Goal: Task Accomplishment & Management: Manage account settings

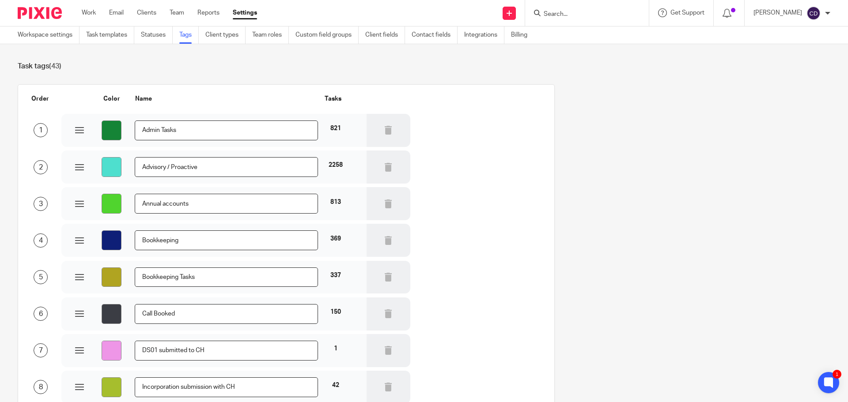
scroll to position [971, 0]
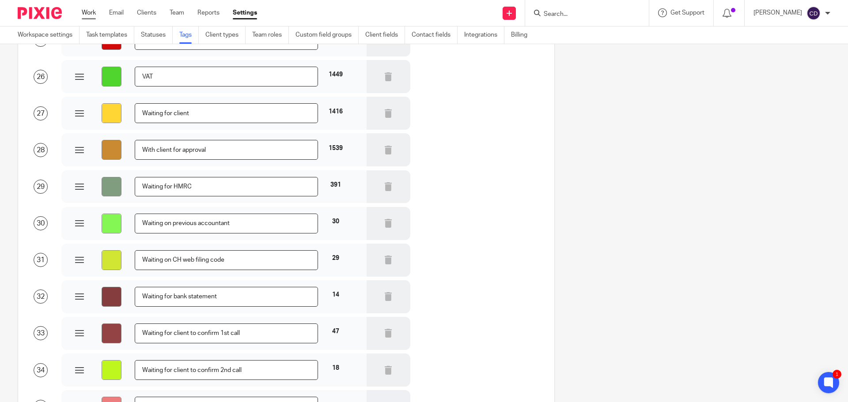
click at [93, 11] on link "Work" at bounding box center [89, 12] width 14 height 9
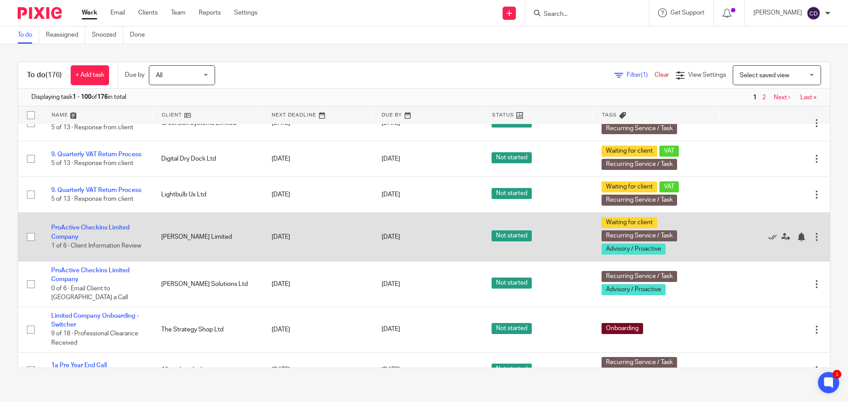
scroll to position [1148, 0]
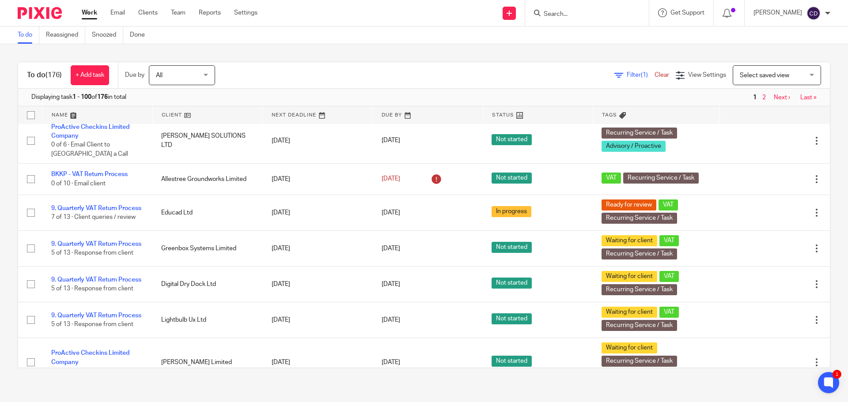
click at [753, 78] on span "Select saved view" at bounding box center [764, 75] width 49 height 6
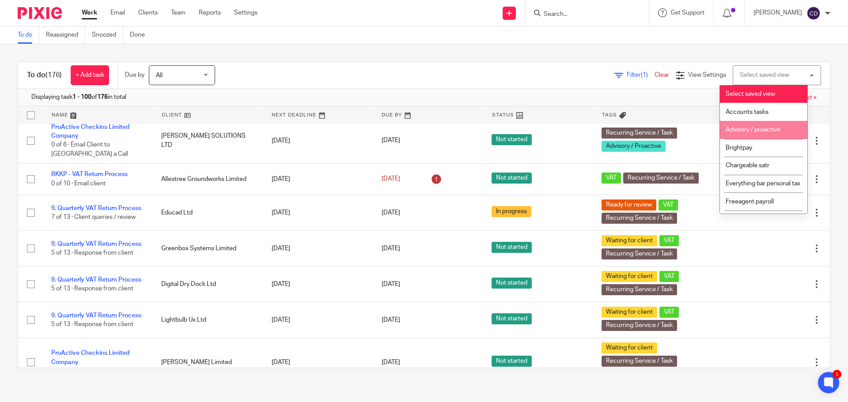
click at [735, 132] on span "Advisory / proactive" at bounding box center [752, 130] width 55 height 6
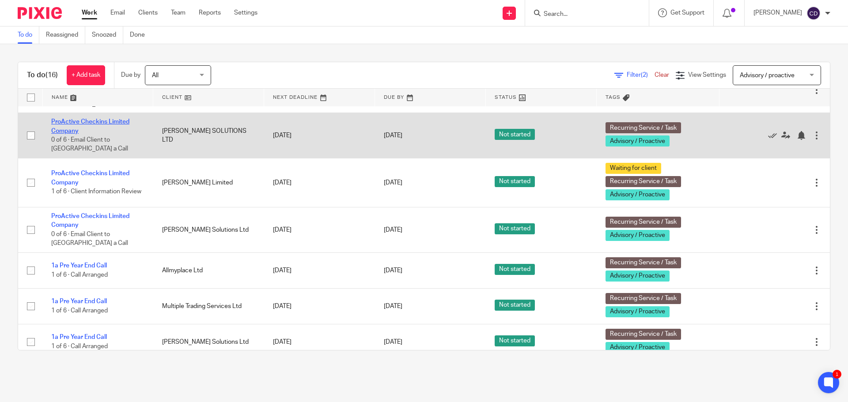
scroll to position [221, 0]
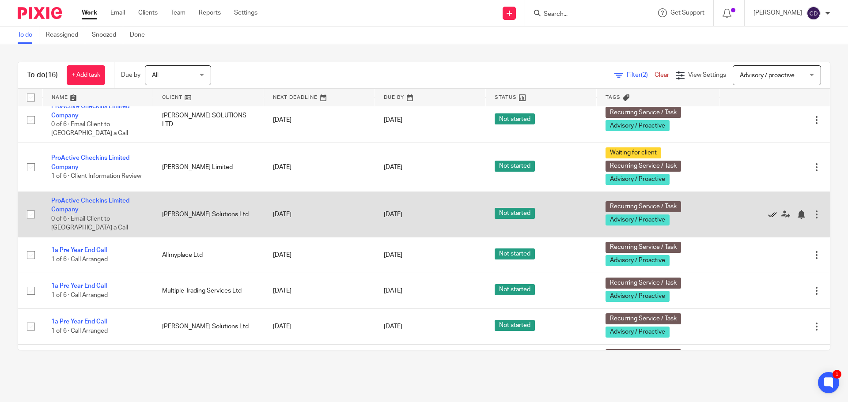
click at [768, 219] on icon at bounding box center [772, 214] width 9 height 9
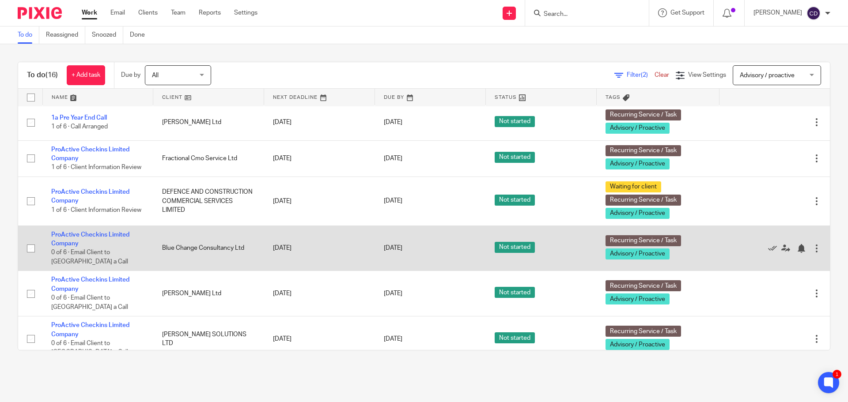
scroll to position [0, 0]
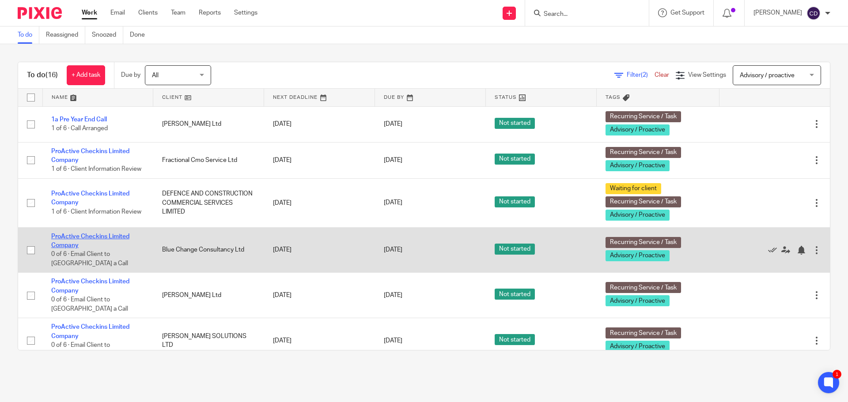
click at [86, 243] on link "ProActive Checkins Limited Company" at bounding box center [90, 241] width 78 height 15
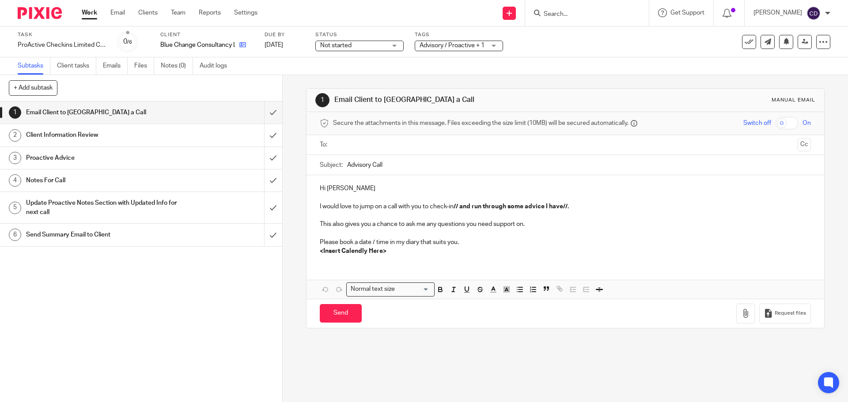
click at [238, 44] on link at bounding box center [240, 45] width 11 height 9
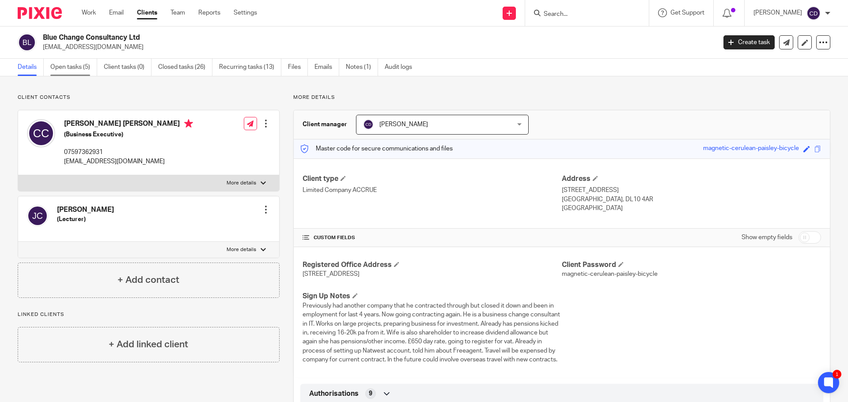
click at [74, 64] on link "Open tasks (5)" at bounding box center [73, 67] width 47 height 17
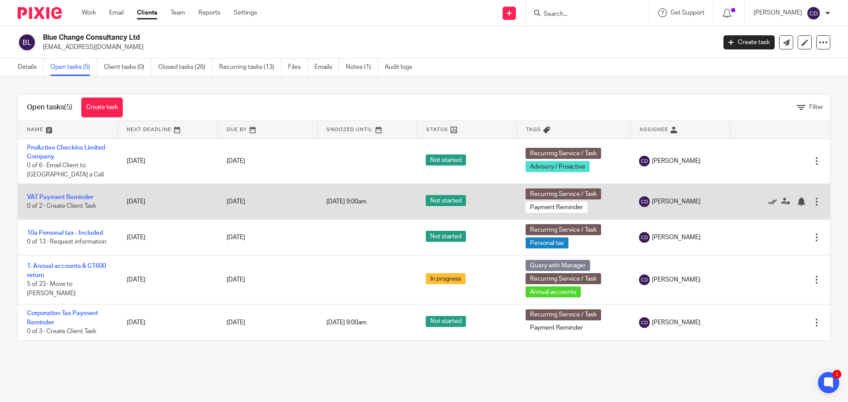
click at [768, 201] on icon at bounding box center [772, 201] width 9 height 9
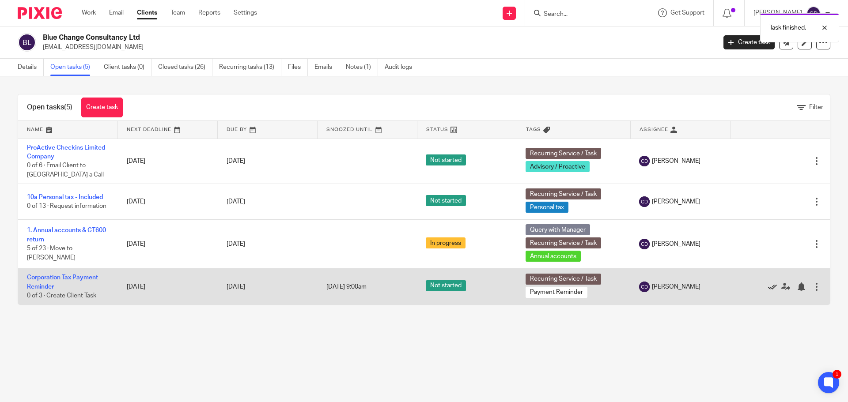
click at [768, 286] on icon at bounding box center [772, 287] width 9 height 9
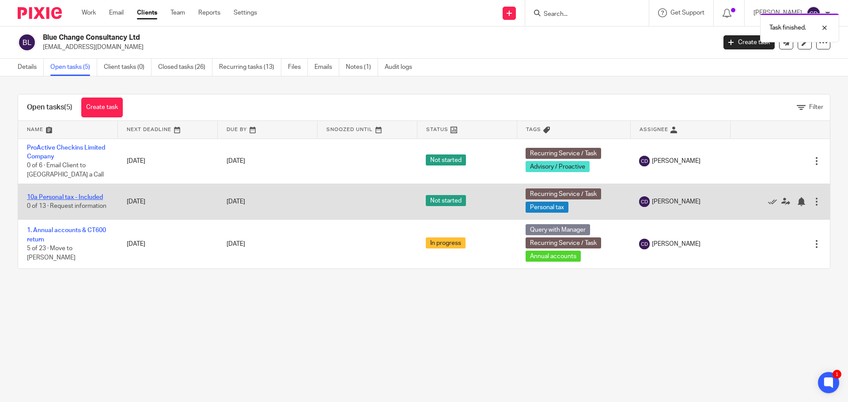
click at [76, 197] on link "10a Personal tax - Included" at bounding box center [65, 197] width 76 height 6
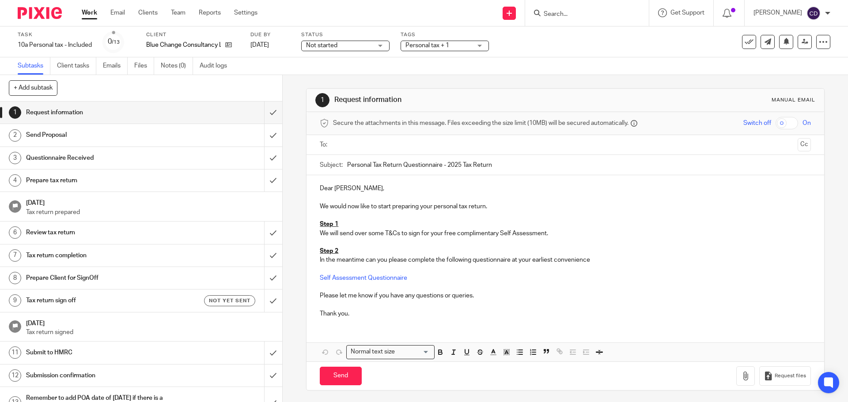
click at [374, 143] on input "text" at bounding box center [564, 145] width 457 height 10
click at [330, 377] on input "Send" at bounding box center [341, 378] width 42 height 19
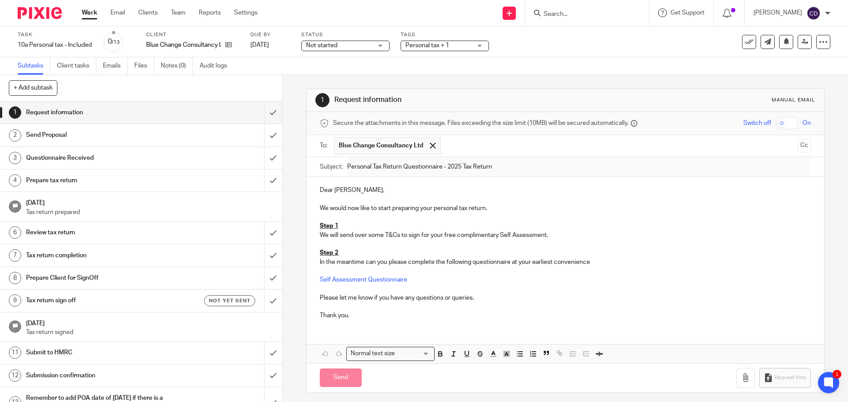
type input "Sent"
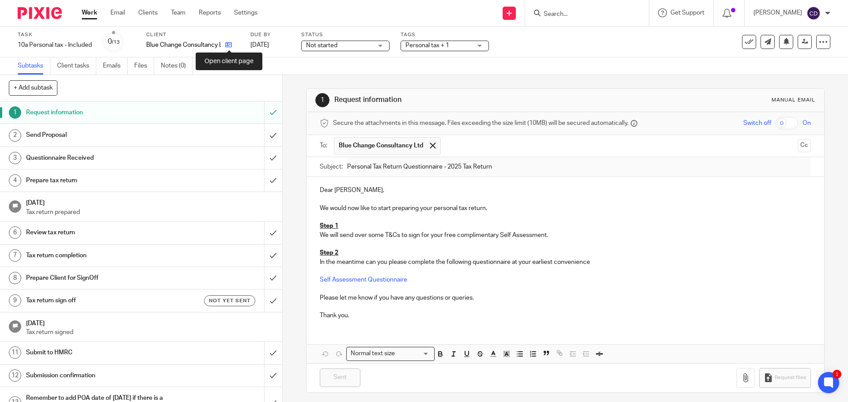
click at [231, 42] on icon at bounding box center [228, 45] width 7 height 7
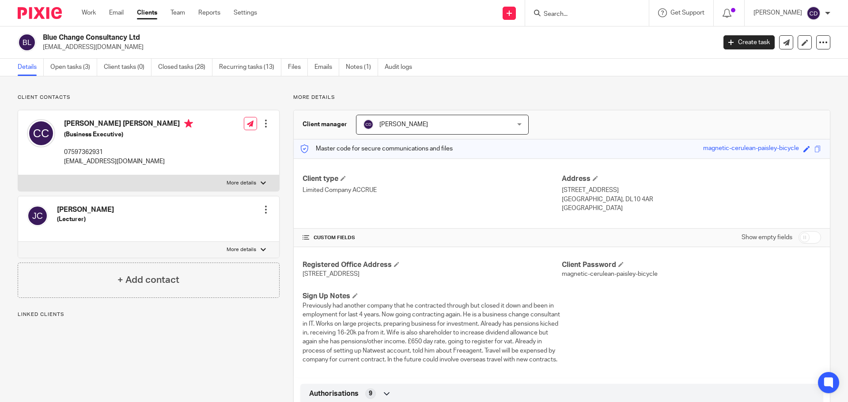
drag, startPoint x: 189, startPoint y: 162, endPoint x: 61, endPoint y: 164, distance: 127.2
click at [61, 164] on div "[PERSON_NAME] [PERSON_NAME] (Business Executive) 07597362931 [EMAIL_ADDRESS][DO…" at bounding box center [148, 142] width 261 height 65
drag, startPoint x: 94, startPoint y: 41, endPoint x: 58, endPoint y: 42, distance: 36.2
click at [58, 42] on h2 "Blue Change Consultancy Ltd" at bounding box center [310, 37] width 534 height 9
click at [148, 121] on h4 "[PERSON_NAME] [PERSON_NAME]" at bounding box center [128, 124] width 129 height 11
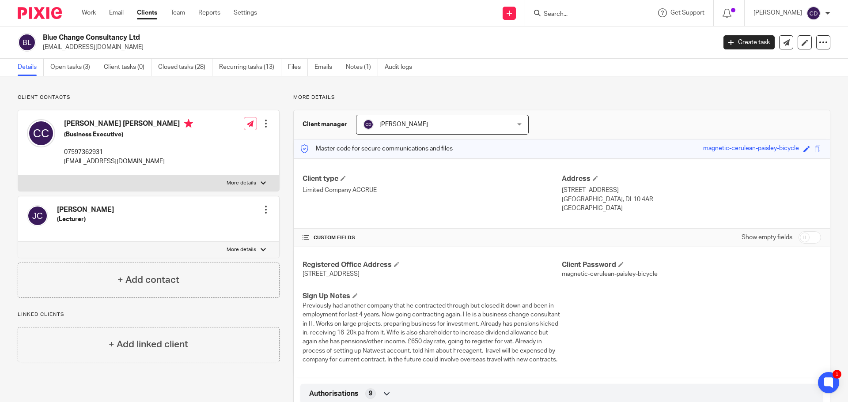
click at [148, 121] on h4 "Christopher Lawrence Clarke" at bounding box center [128, 124] width 129 height 11
drag, startPoint x: 182, startPoint y: 167, endPoint x: 60, endPoint y: 170, distance: 122.3
click at [60, 170] on div "Christopher Lawrence Clarke (Business Executive) 07597362931 bluechangeconsulta…" at bounding box center [148, 142] width 261 height 65
copy p "[EMAIL_ADDRESS][DOMAIN_NAME]"
click at [81, 74] on link "Open tasks (3)" at bounding box center [73, 67] width 47 height 17
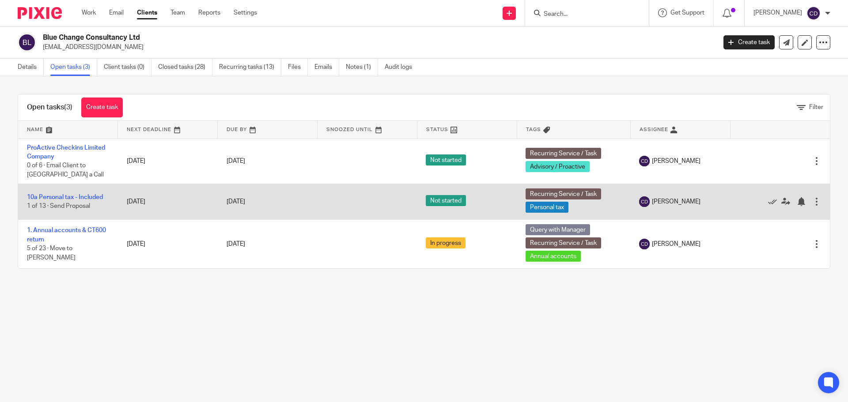
click at [68, 201] on td "10a Personal tax - Included 1 of 13 · Send Proposal" at bounding box center [68, 202] width 100 height 36
click at [72, 196] on link "10a Personal tax - Included" at bounding box center [65, 197] width 76 height 6
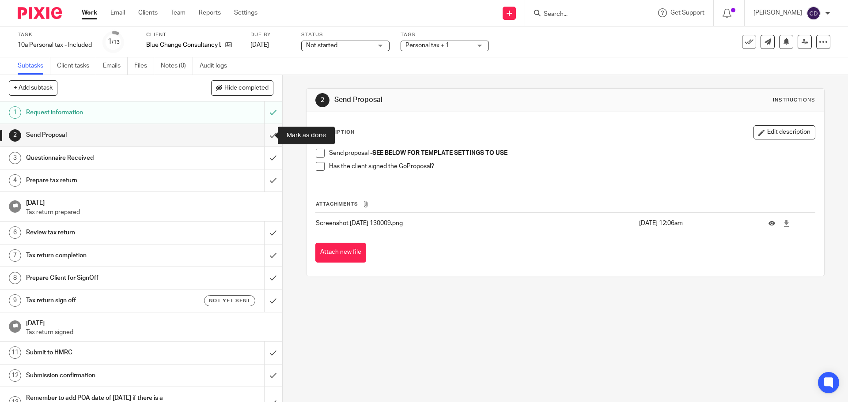
click at [266, 136] on input "submit" at bounding box center [141, 135] width 282 height 22
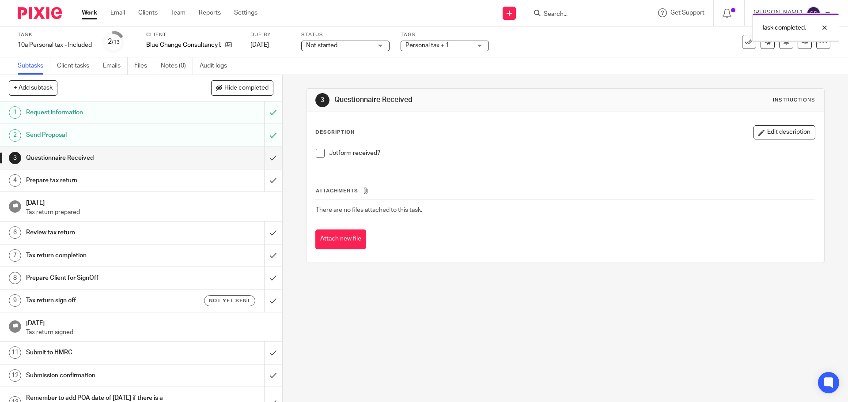
click at [436, 45] on span "Personal tax + 1" at bounding box center [427, 45] width 44 height 6
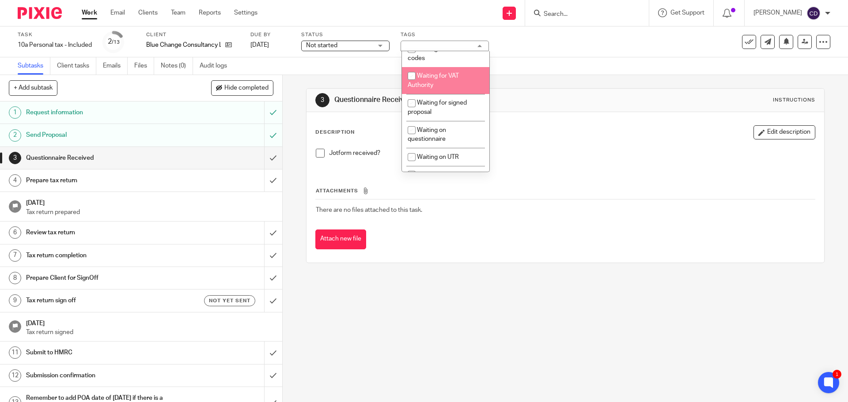
scroll to position [707, 0]
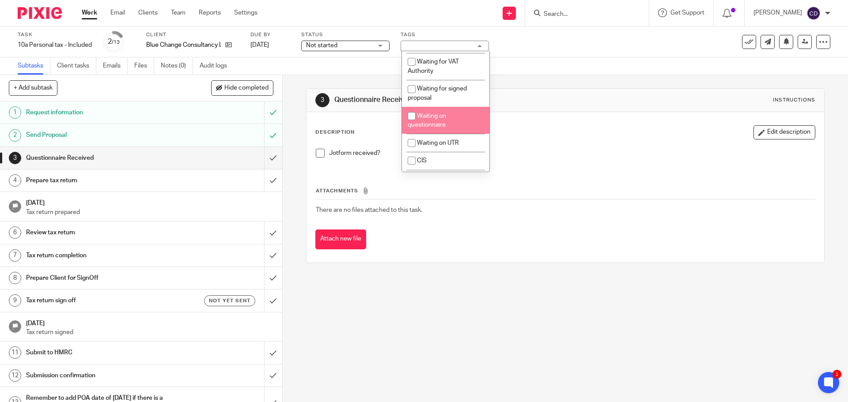
click at [436, 128] on span "Waiting on questionnaire" at bounding box center [427, 120] width 38 height 15
checkbox input "true"
click at [500, 348] on div "3 Questionnaire Received Instructions Description Edit description Jotform rece…" at bounding box center [565, 238] width 565 height 327
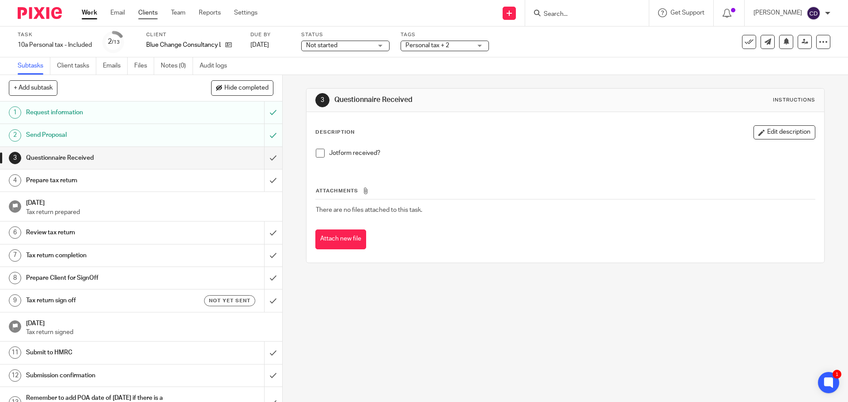
click at [148, 12] on link "Clients" at bounding box center [147, 12] width 19 height 9
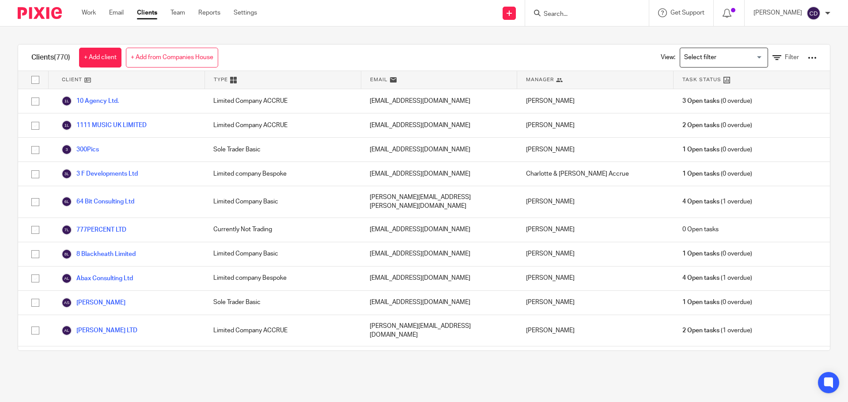
click at [685, 57] on input "Search for option" at bounding box center [722, 57] width 82 height 15
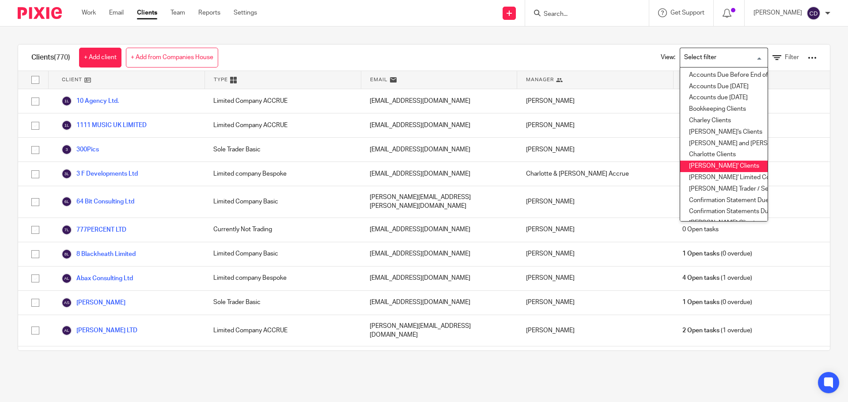
click at [690, 166] on li "Chris' Clients" at bounding box center [723, 166] width 87 height 11
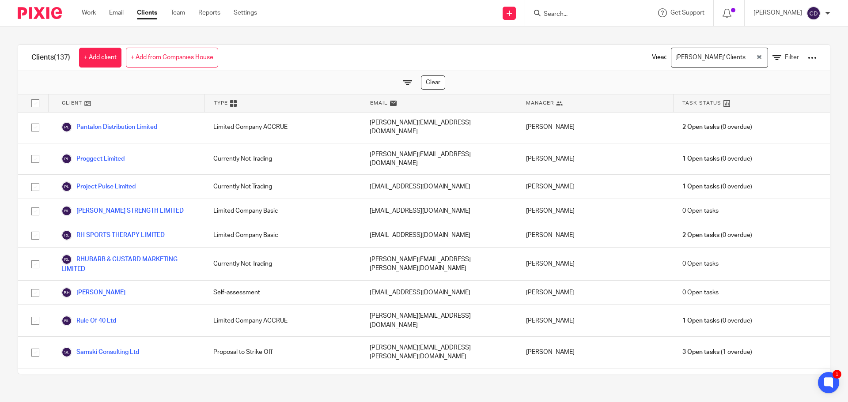
scroll to position [3137, 0]
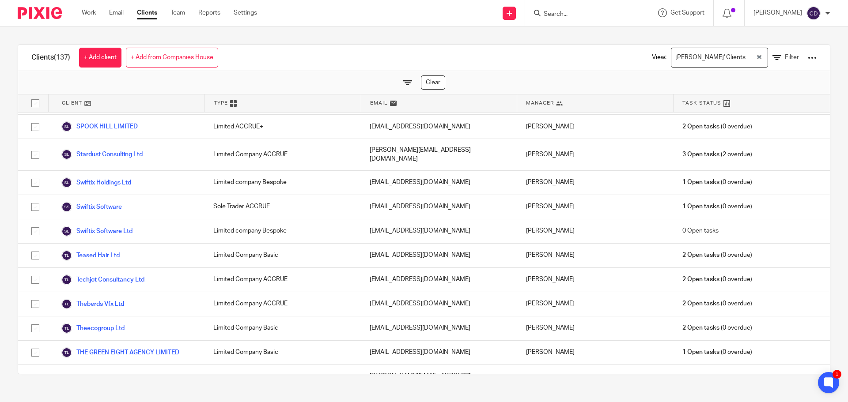
click at [688, 102] on span "Task Status" at bounding box center [701, 103] width 39 height 8
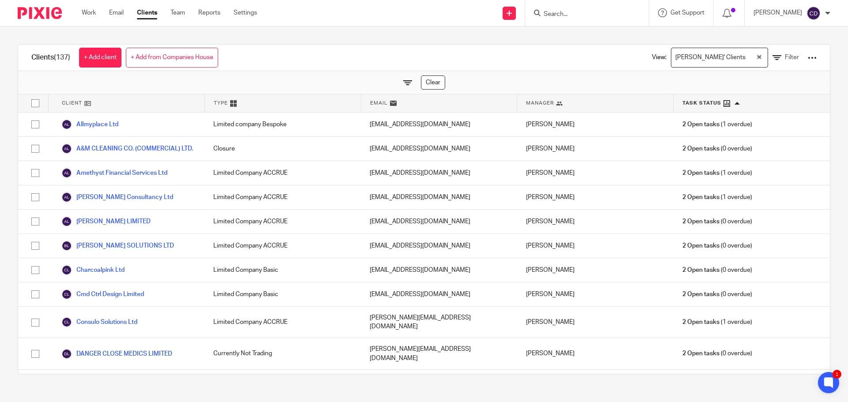
click at [690, 99] on span "Task Status" at bounding box center [701, 103] width 39 height 8
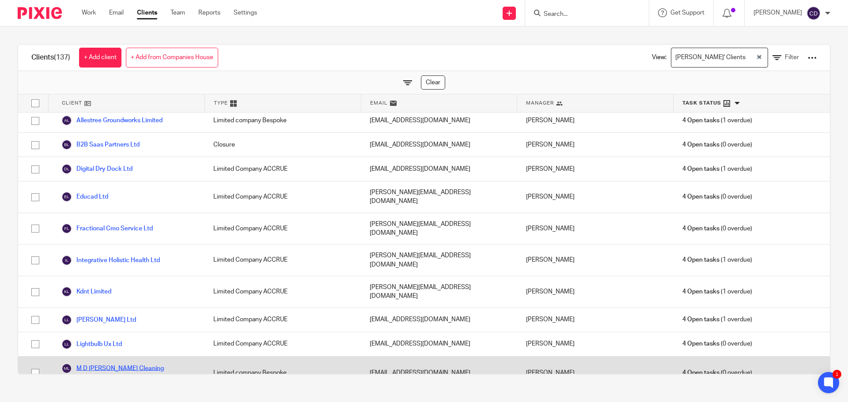
scroll to position [0, 0]
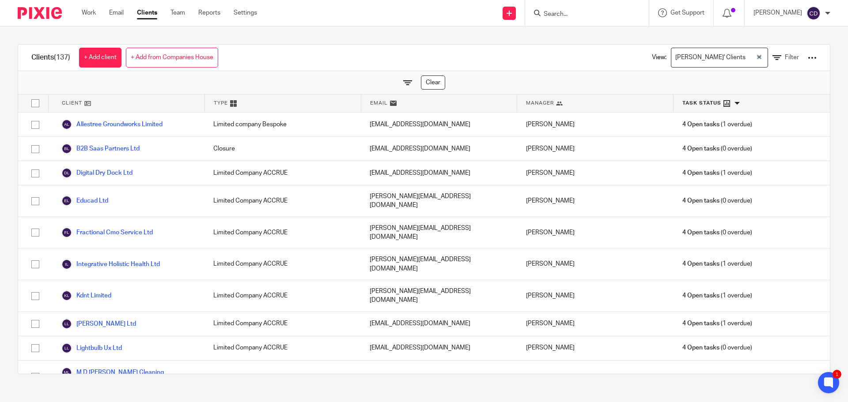
click at [90, 99] on div "Client" at bounding box center [127, 103] width 156 height 18
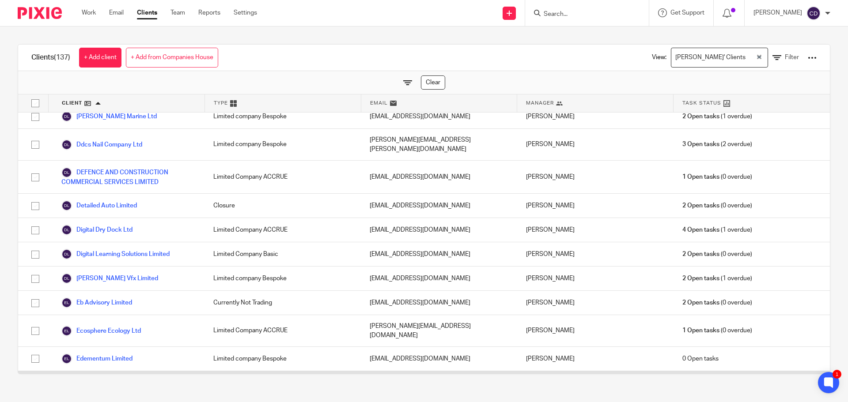
scroll to position [927, 0]
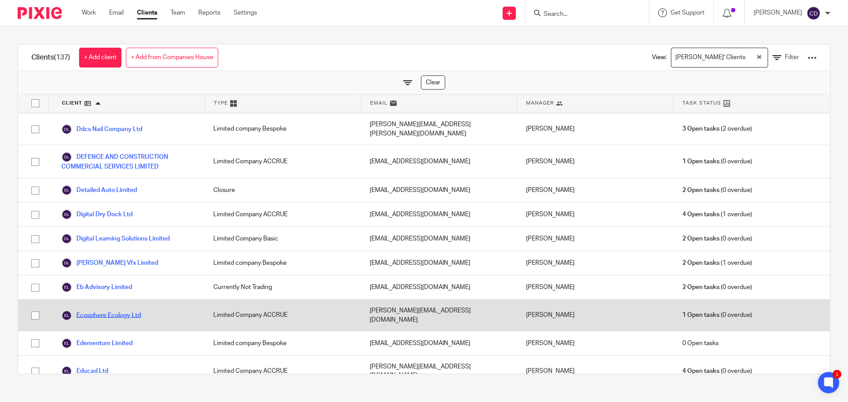
click at [109, 310] on link "Ecosphere Ecology Ltd" at bounding box center [100, 315] width 79 height 11
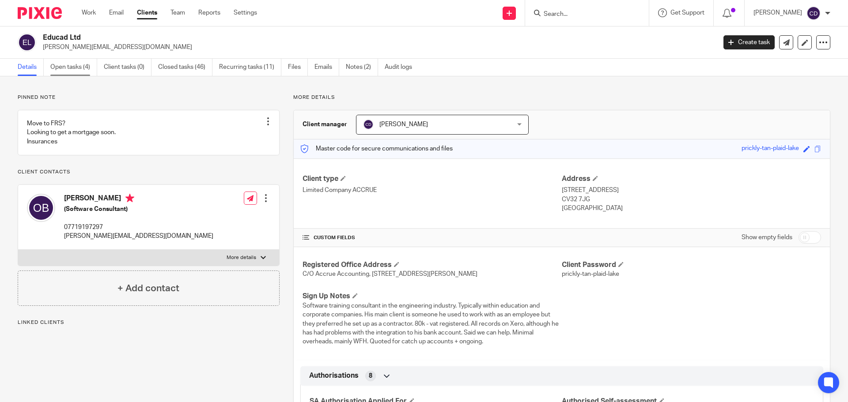
click at [60, 72] on link "Open tasks (4)" at bounding box center [73, 67] width 47 height 17
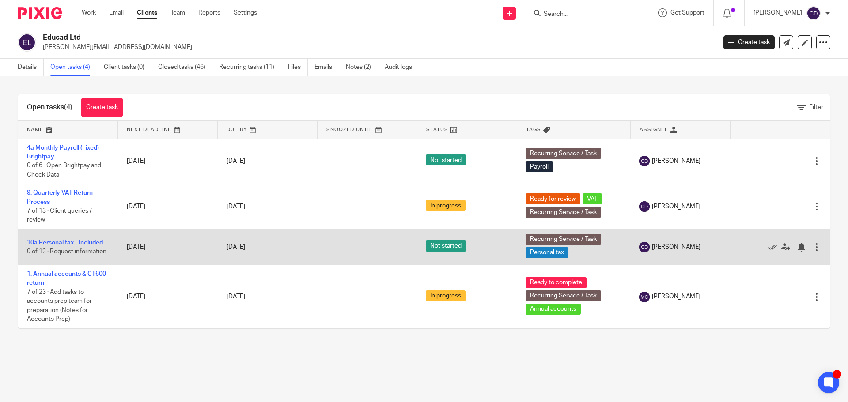
click at [73, 241] on link "10a Personal tax - Included" at bounding box center [65, 243] width 76 height 6
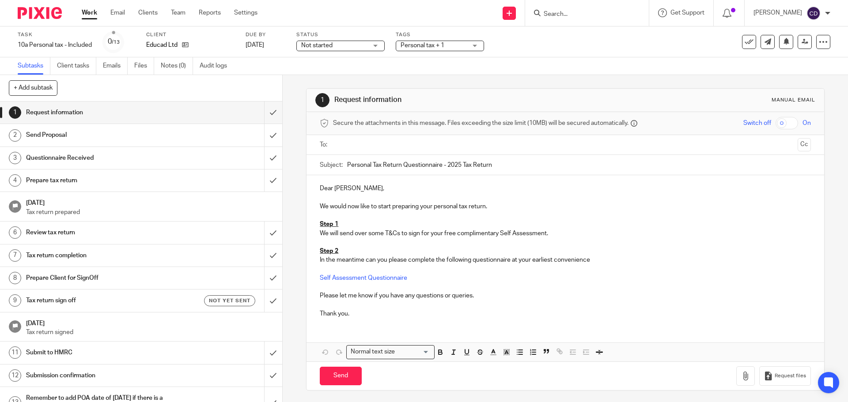
click at [371, 146] on input "text" at bounding box center [564, 145] width 457 height 10
click at [324, 383] on input "Send" at bounding box center [341, 378] width 42 height 19
type input "Sent"
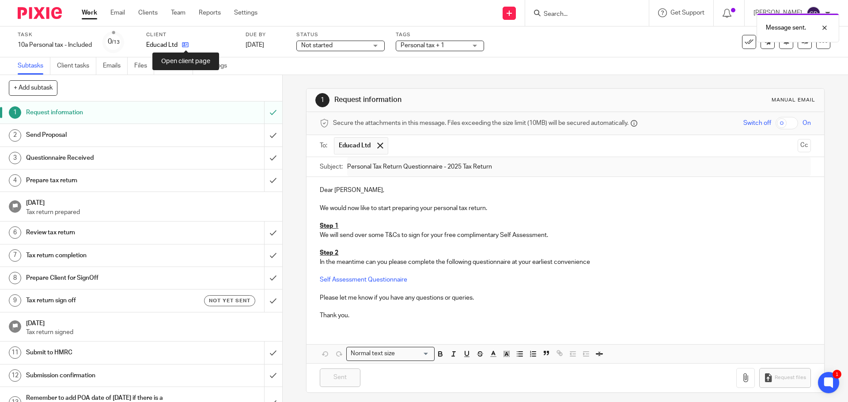
click at [188, 46] on icon at bounding box center [185, 45] width 7 height 7
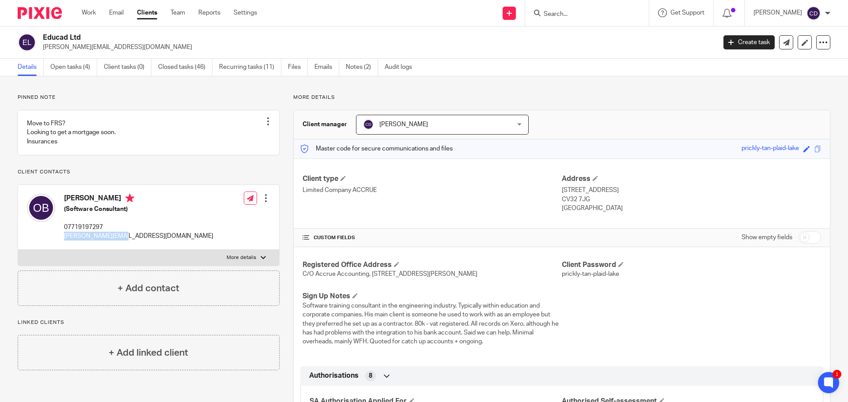
drag, startPoint x: 129, startPoint y: 243, endPoint x: 64, endPoint y: 243, distance: 65.3
click at [64, 243] on div "[PERSON_NAME] (Software Consultant) 07719197297 [PERSON_NAME][EMAIL_ADDRESS][DO…" at bounding box center [148, 217] width 261 height 65
copy p "[PERSON_NAME][EMAIL_ADDRESS][DOMAIN_NAME]"
click at [72, 64] on link "Open tasks (4)" at bounding box center [73, 67] width 47 height 17
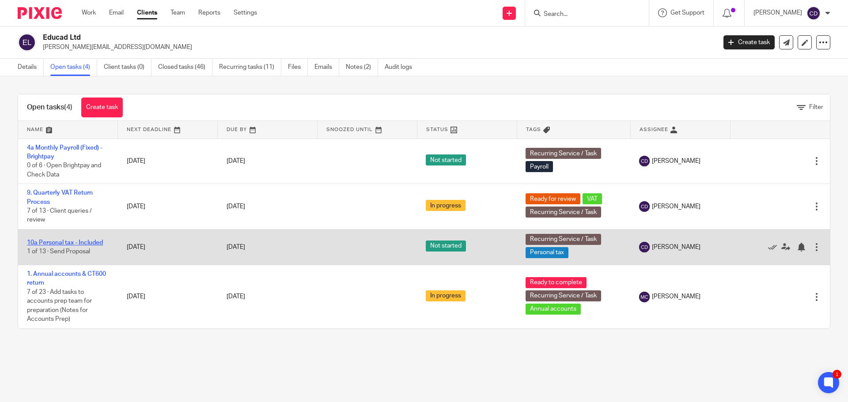
click at [90, 243] on link "10a Personal tax - Included" at bounding box center [65, 243] width 76 height 6
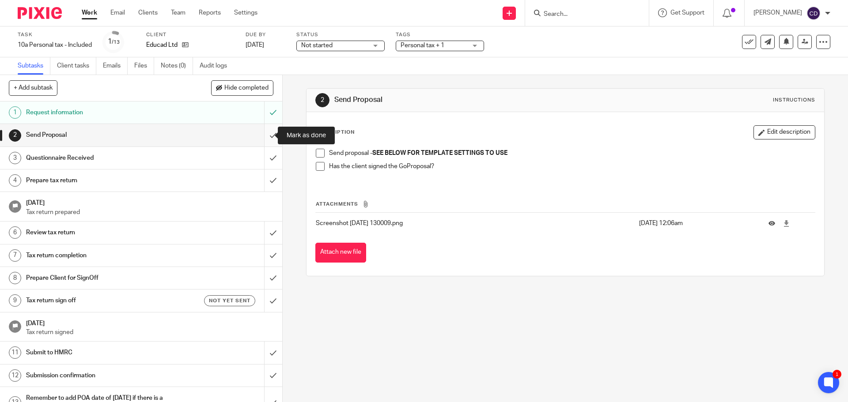
click at [264, 140] on input "submit" at bounding box center [141, 135] width 282 height 22
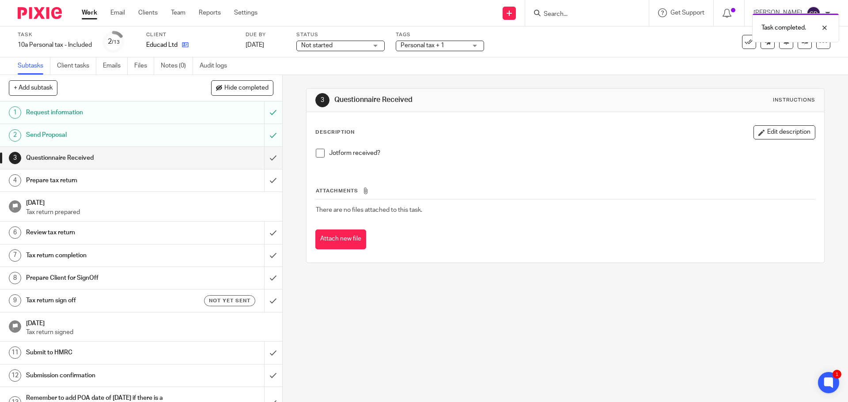
click at [188, 45] on icon at bounding box center [185, 45] width 7 height 7
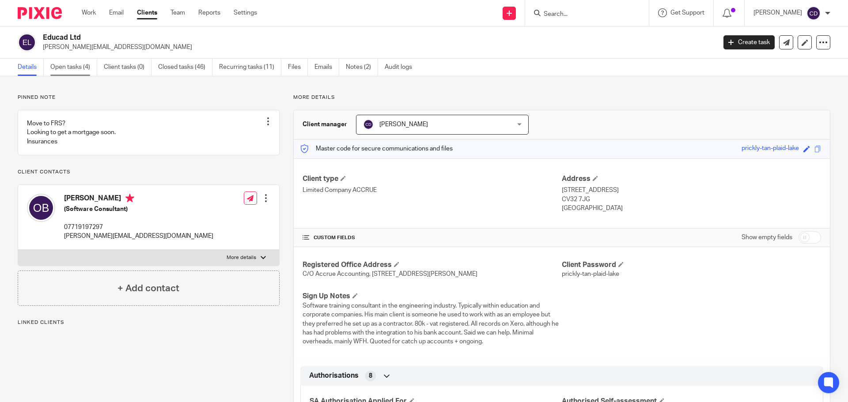
click at [68, 64] on link "Open tasks (4)" at bounding box center [73, 67] width 47 height 17
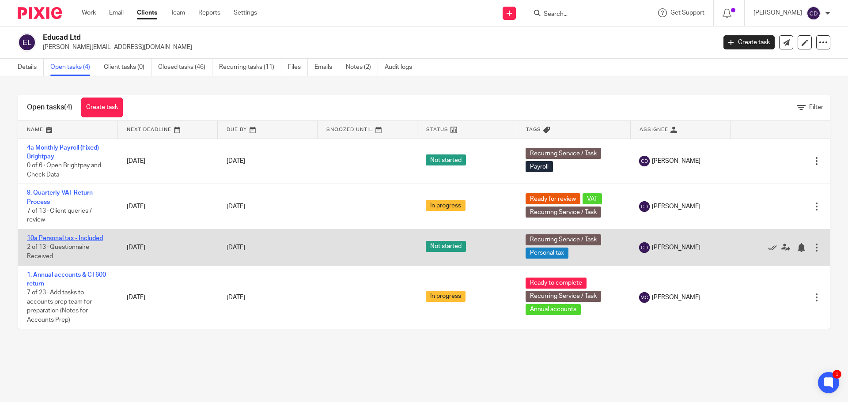
click at [95, 238] on link "10a Personal tax - Included" at bounding box center [65, 238] width 76 height 6
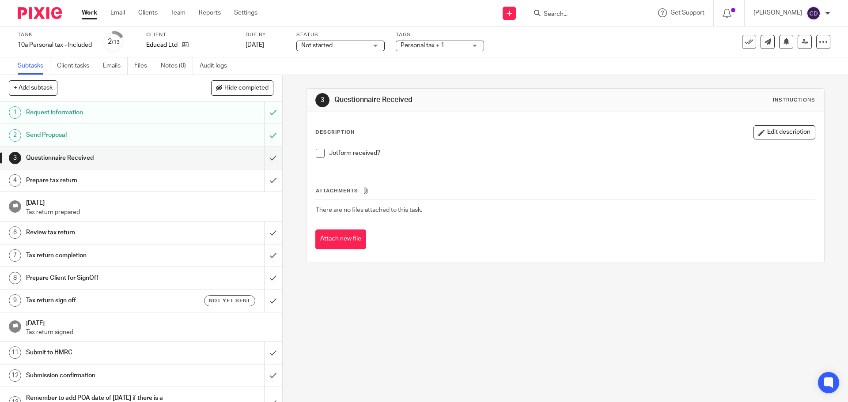
click at [429, 45] on span "Personal tax + 1" at bounding box center [422, 45] width 44 height 6
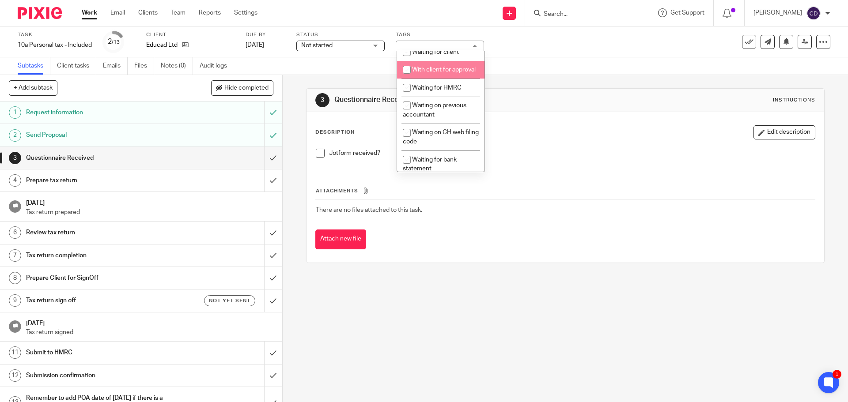
scroll to position [486, 0]
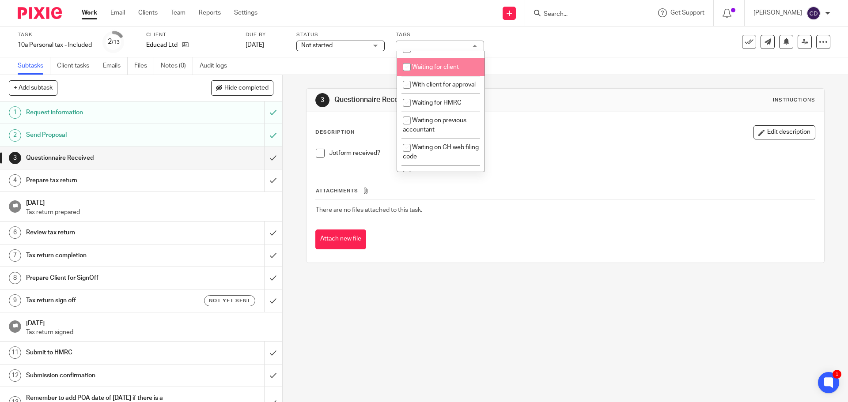
click at [436, 70] on span "Waiting for client" at bounding box center [435, 67] width 47 height 6
checkbox input "true"
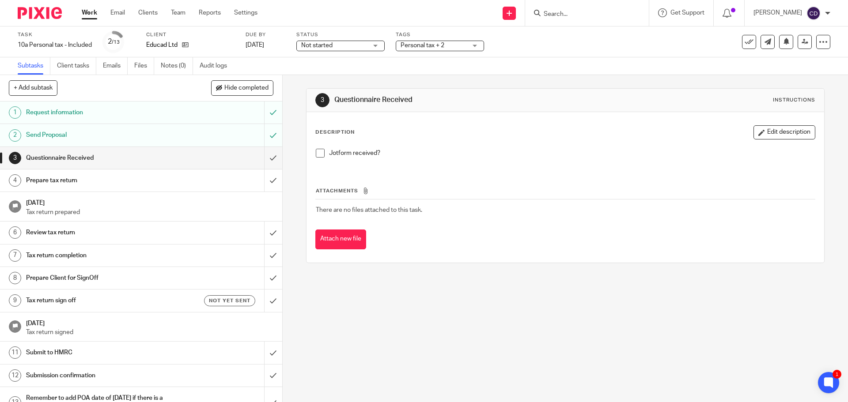
click at [548, 133] on div "Description Edit description" at bounding box center [564, 132] width 499 height 14
click at [581, 22] on div at bounding box center [587, 13] width 124 height 26
click at [577, 15] on input "Search" at bounding box center [582, 15] width 79 height 8
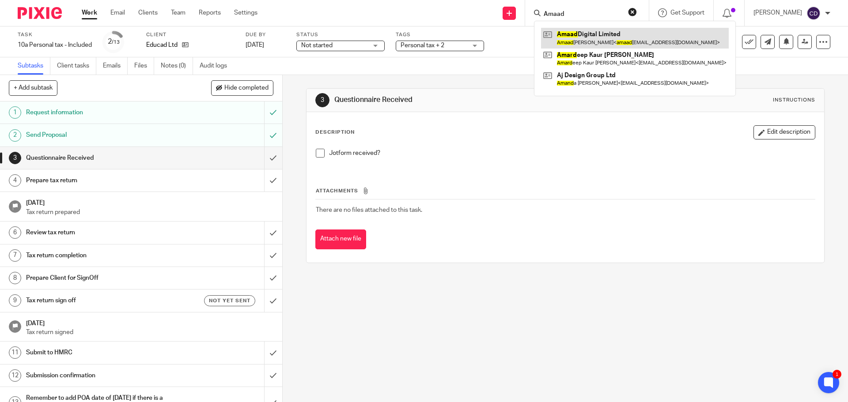
type input "Amaad"
click at [609, 36] on link at bounding box center [635, 38] width 188 height 20
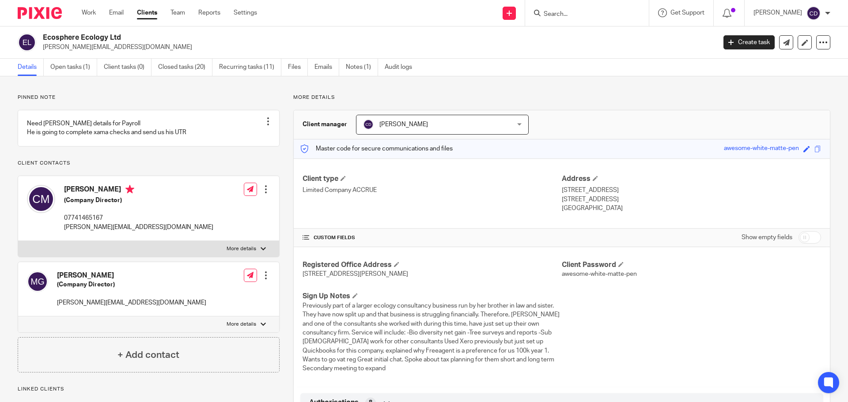
click at [49, 75] on ul "Details Open tasks (1) Client tasks (0) Closed tasks (20) Recurring tasks (11) …" at bounding box center [222, 67] width 408 height 17
click at [73, 70] on link "Open tasks (1)" at bounding box center [73, 67] width 47 height 17
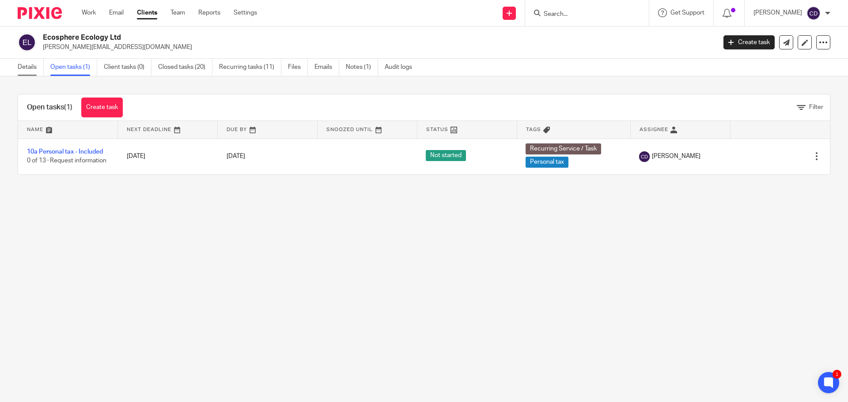
click at [34, 68] on link "Details" at bounding box center [31, 67] width 26 height 17
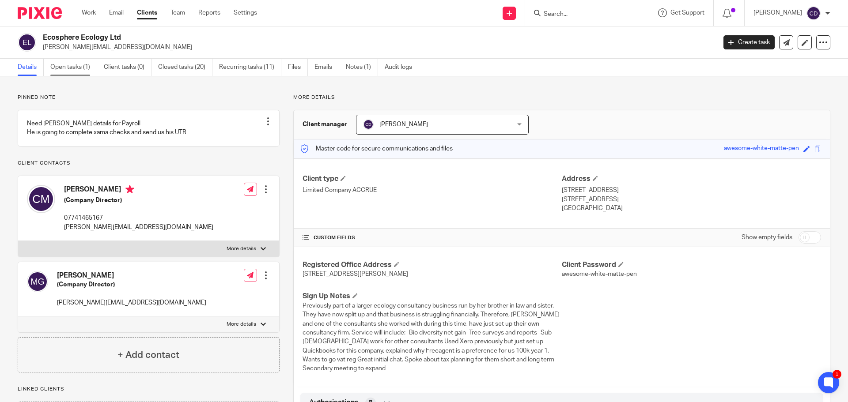
click at [74, 71] on link "Open tasks (1)" at bounding box center [73, 67] width 47 height 17
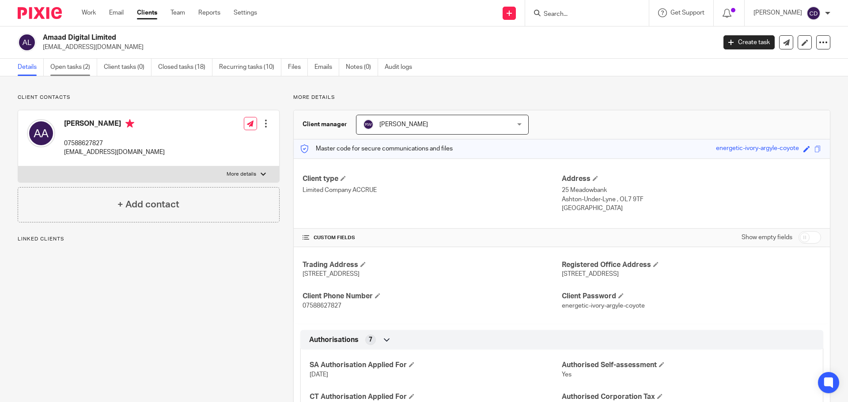
click at [59, 64] on link "Open tasks (2)" at bounding box center [73, 67] width 47 height 17
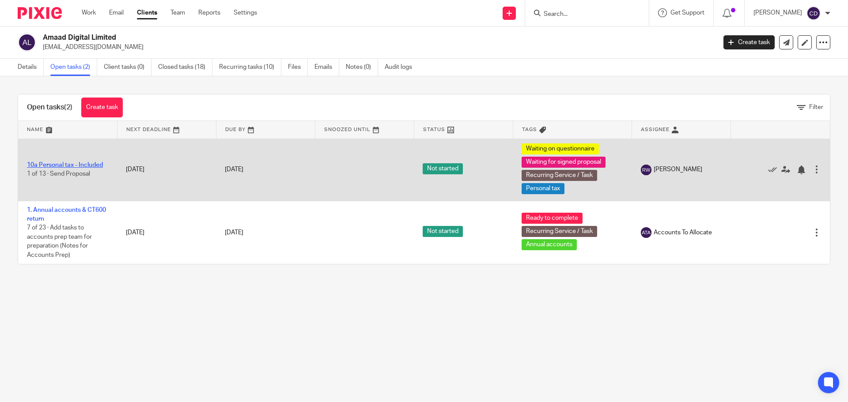
click at [95, 166] on link "10a Personal tax - Included" at bounding box center [65, 165] width 76 height 6
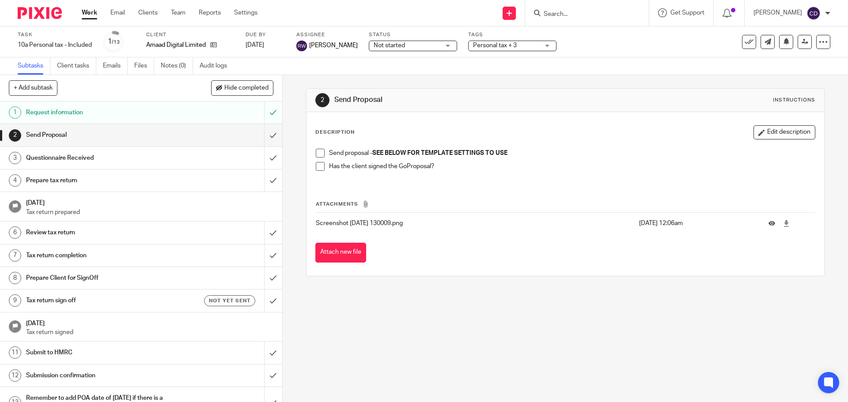
click at [317, 164] on span at bounding box center [320, 166] width 9 height 9
click at [319, 149] on span at bounding box center [320, 153] width 9 height 9
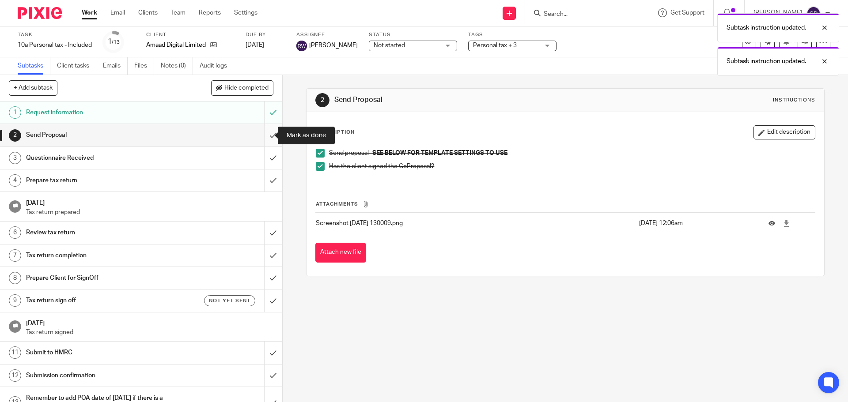
click at [269, 135] on input "submit" at bounding box center [141, 135] width 282 height 22
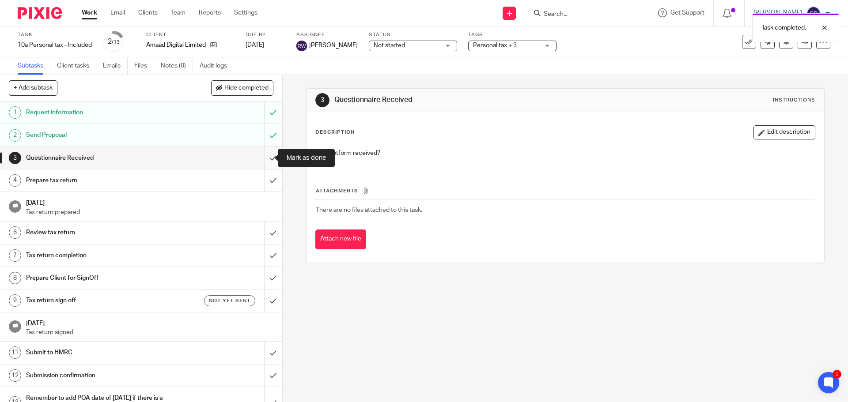
click at [270, 160] on input "submit" at bounding box center [141, 158] width 282 height 22
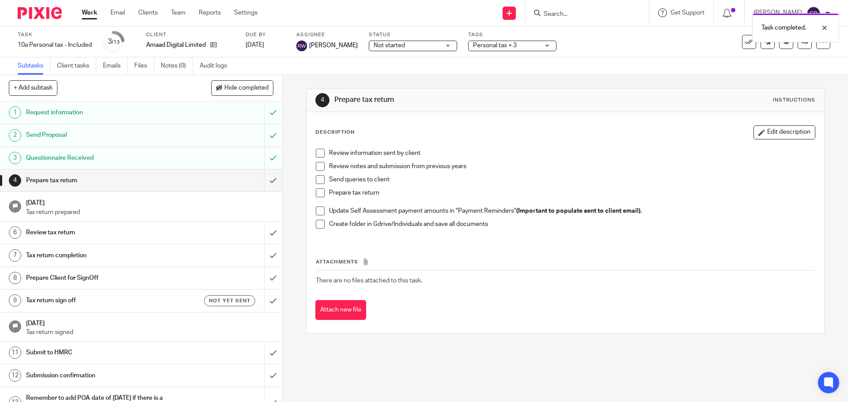
drag, startPoint x: 532, startPoint y: 49, endPoint x: 530, endPoint y: 57, distance: 7.7
click at [532, 49] on span "Personal tax + 3" at bounding box center [506, 45] width 66 height 9
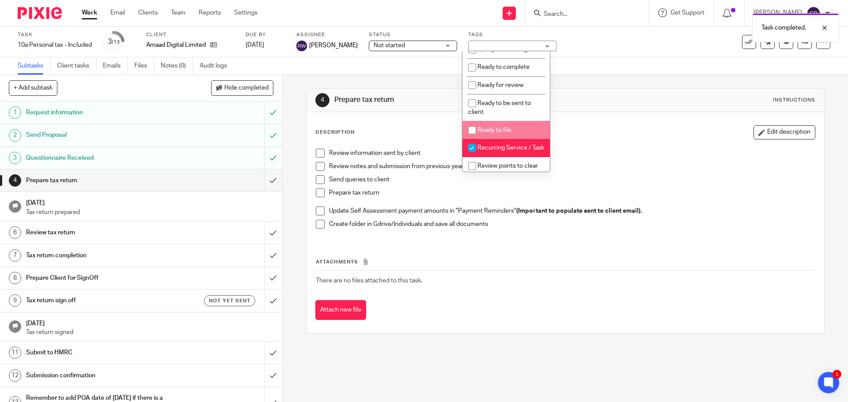
scroll to position [353, 0]
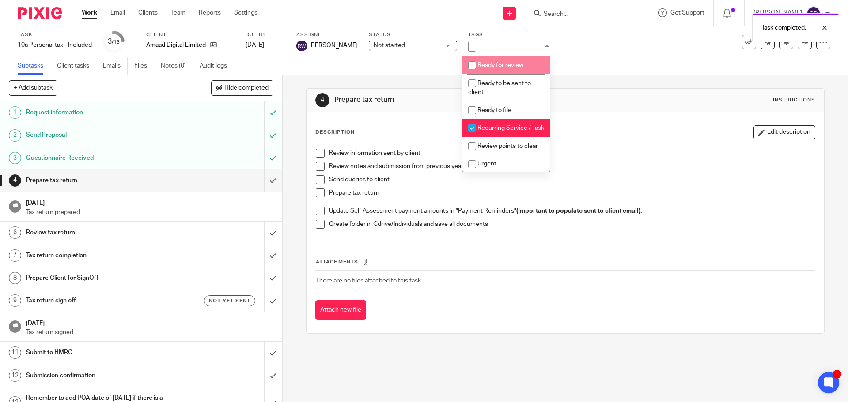
click at [498, 57] on li "Ready to complete" at bounding box center [505, 47] width 87 height 18
checkbox input "true"
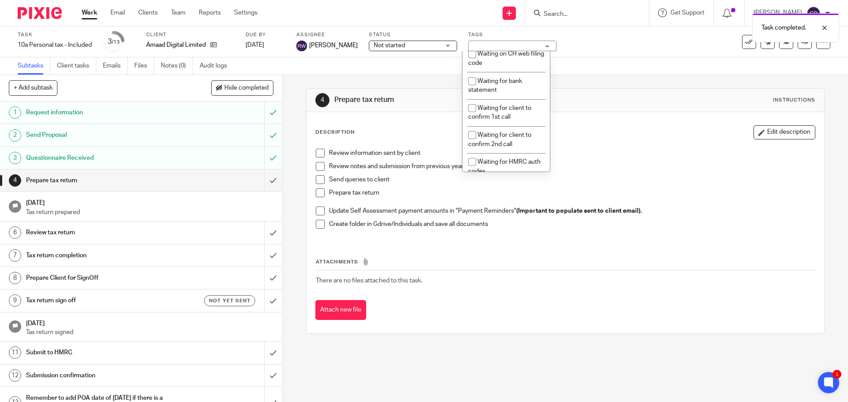
scroll to position [706, 0]
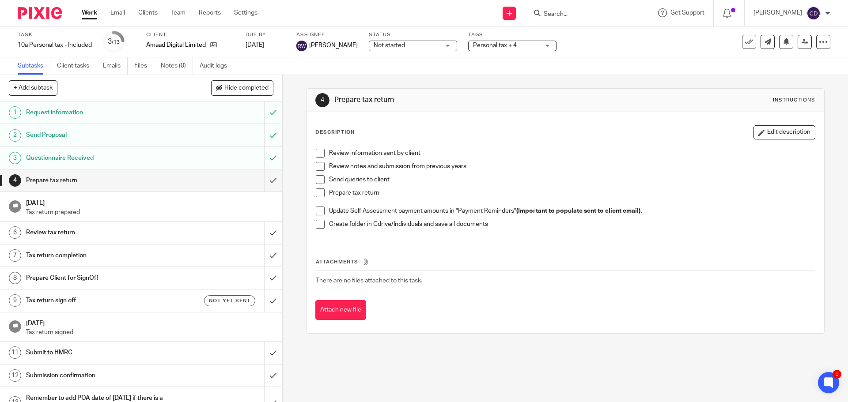
click at [387, 65] on div "Subtasks Client tasks Emails Files Notes (0) Audit logs" at bounding box center [424, 66] width 848 height 18
click at [801, 43] on icon at bounding box center [804, 41] width 7 height 7
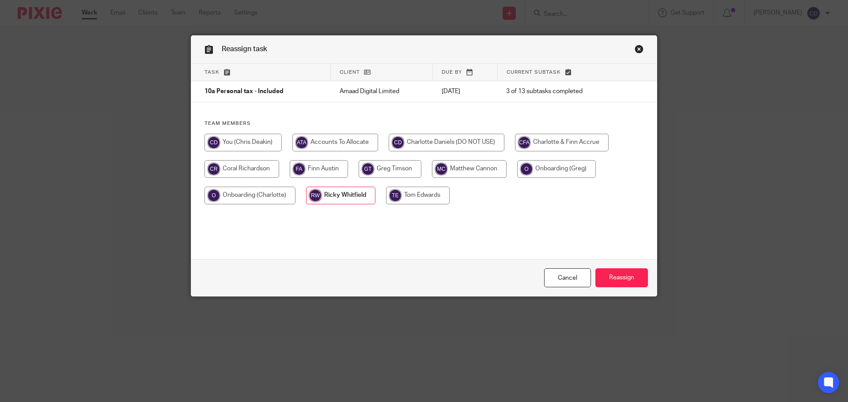
click at [241, 166] on input "radio" at bounding box center [241, 169] width 75 height 18
radio input "true"
click at [643, 283] on input "Reassign" at bounding box center [621, 277] width 53 height 19
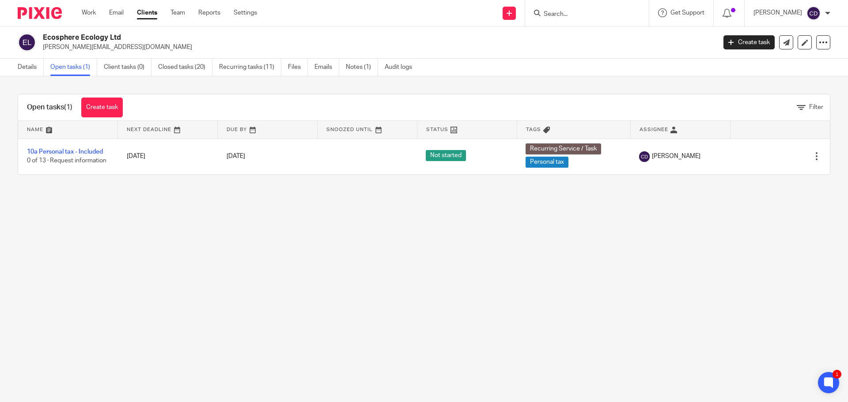
click at [583, 8] on div at bounding box center [587, 13] width 124 height 26
click at [587, 13] on input "Search" at bounding box center [582, 15] width 79 height 8
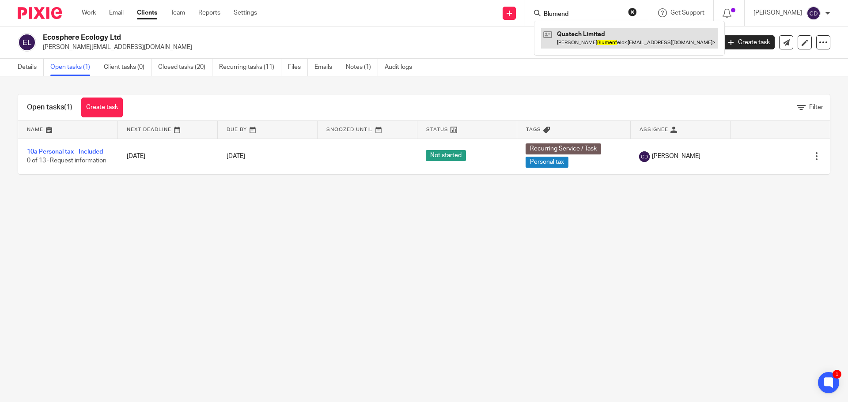
type input "Blumend"
click at [604, 40] on link at bounding box center [629, 38] width 177 height 20
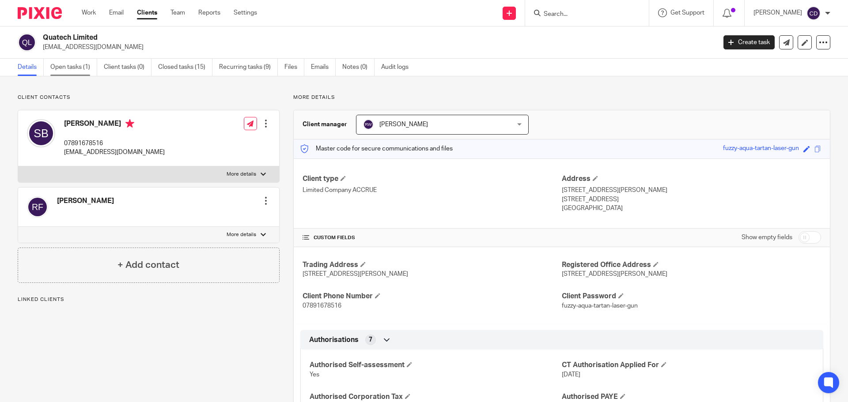
click at [70, 68] on link "Open tasks (1)" at bounding box center [73, 67] width 47 height 17
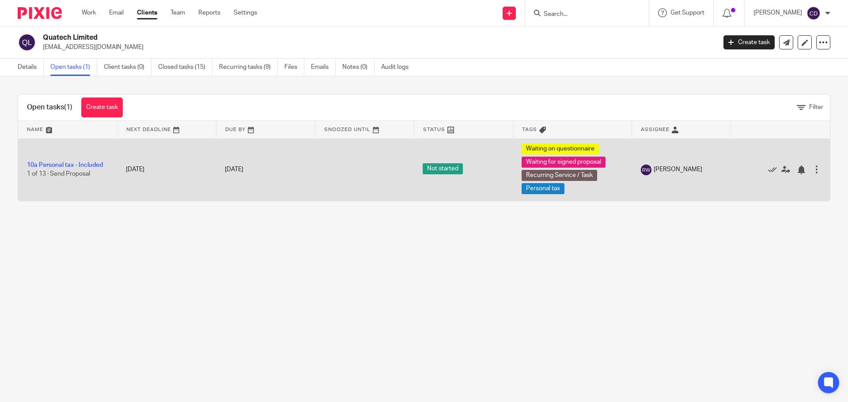
click at [105, 166] on td "10a Personal tax - Included 1 of 13 · Send Proposal" at bounding box center [67, 170] width 99 height 62
click at [99, 164] on link "10a Personal tax - Included" at bounding box center [65, 165] width 76 height 6
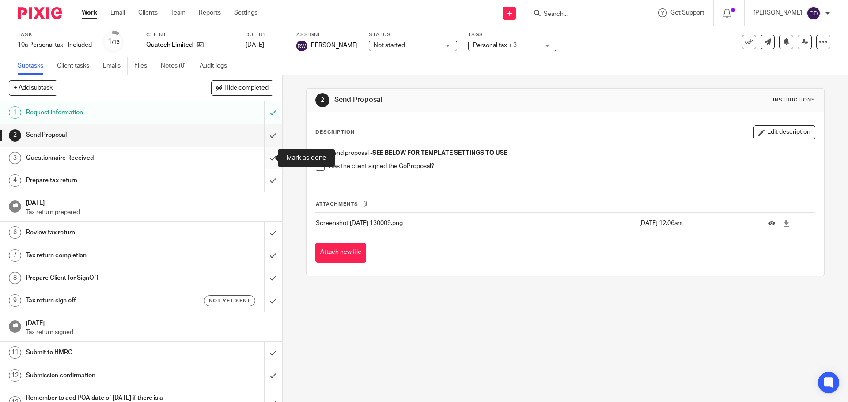
click at [265, 162] on input "submit" at bounding box center [141, 158] width 282 height 22
click at [264, 140] on input "submit" at bounding box center [141, 135] width 282 height 22
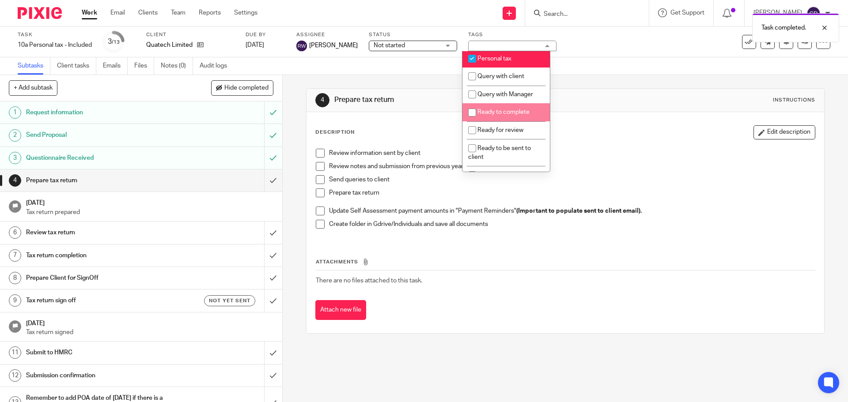
scroll to position [309, 0]
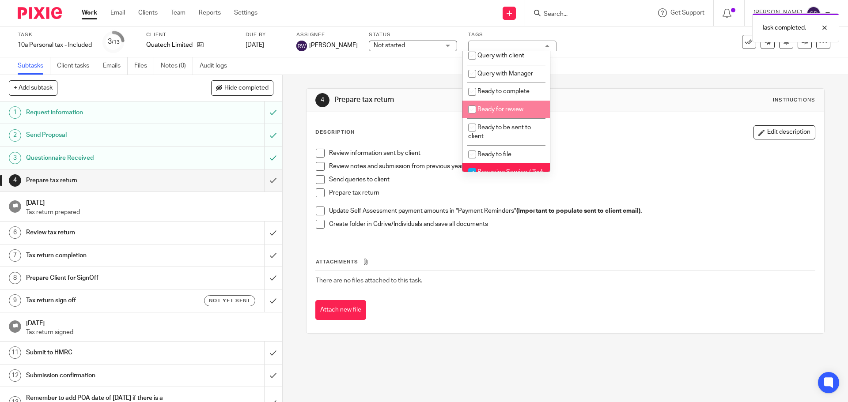
click at [500, 94] on span "Ready to complete" at bounding box center [503, 91] width 52 height 6
checkbox input "true"
click at [798, 46] on link at bounding box center [804, 42] width 14 height 14
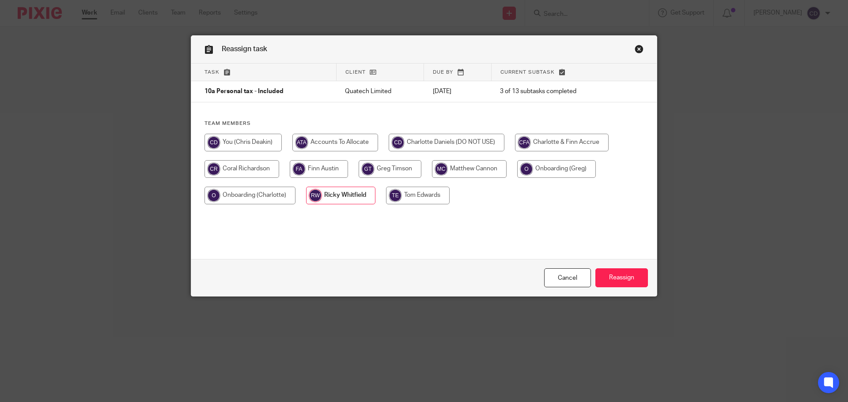
click at [242, 160] on input "radio" at bounding box center [241, 169] width 75 height 18
radio input "true"
click at [619, 271] on input "Reassign" at bounding box center [621, 277] width 53 height 19
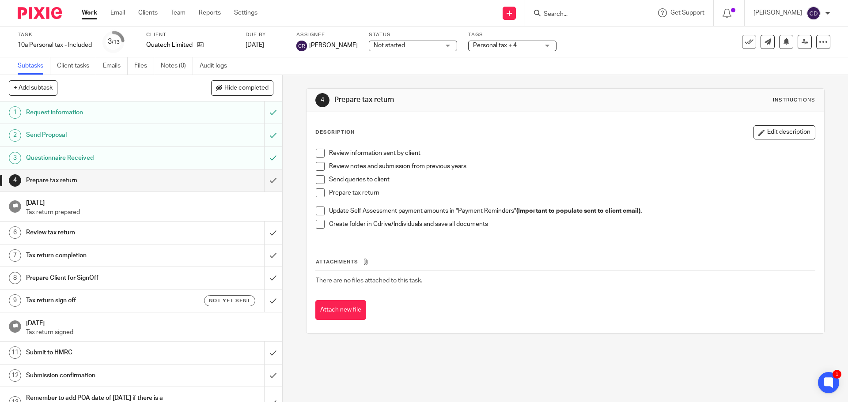
click at [83, 12] on link "Work" at bounding box center [89, 12] width 15 height 9
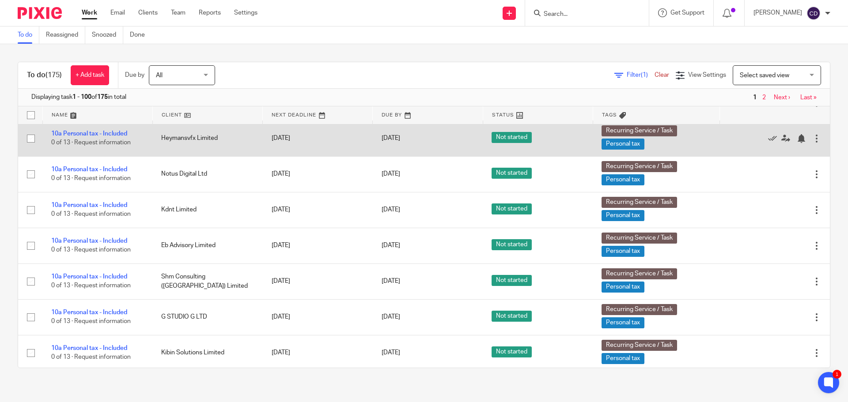
scroll to position [3687, 0]
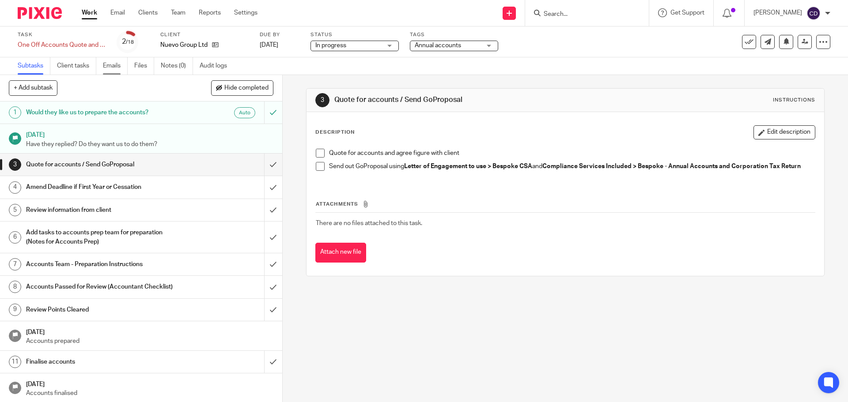
click at [114, 72] on link "Emails" at bounding box center [115, 65] width 25 height 17
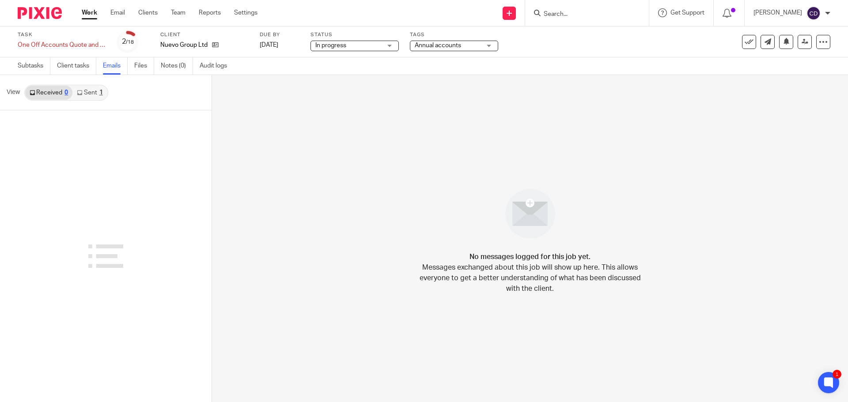
click at [95, 88] on link "Sent 1" at bounding box center [89, 93] width 34 height 14
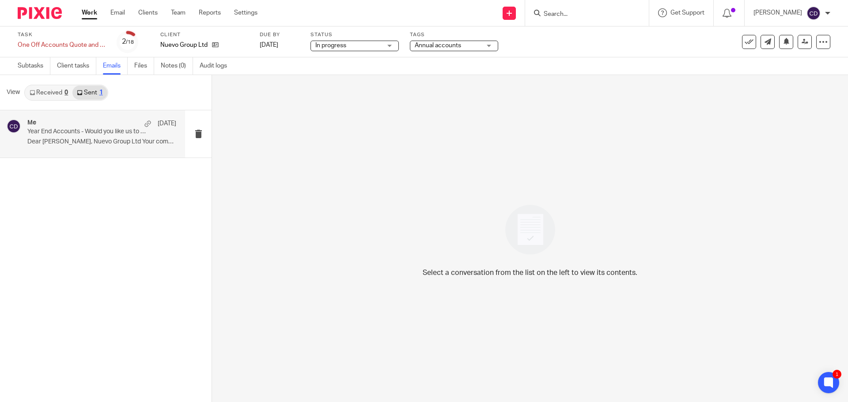
click at [76, 140] on p "Dear Rory, Nuevo Group Ltd Your company..." at bounding box center [101, 142] width 149 height 8
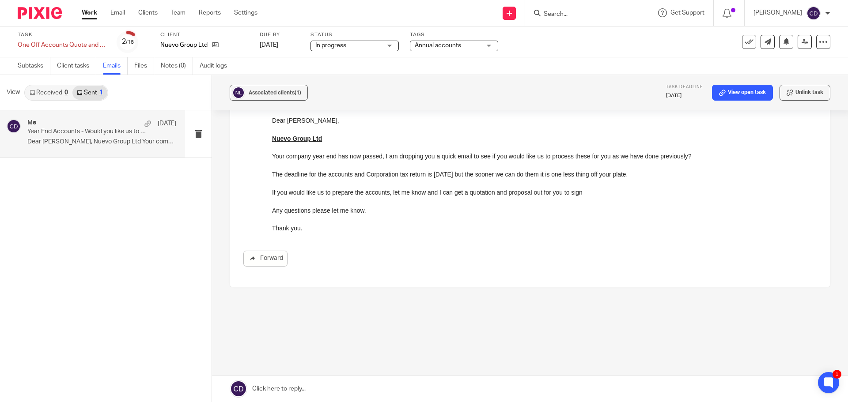
click at [326, 389] on link at bounding box center [530, 389] width 636 height 26
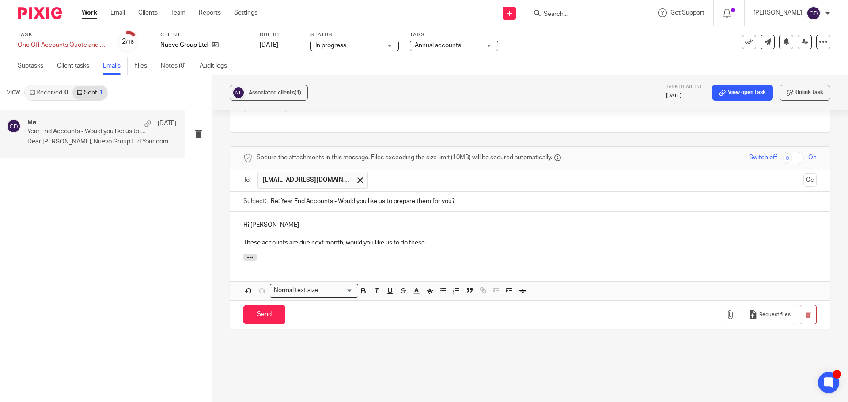
click at [467, 240] on p "These accounts are due next month, would you like us to do these" at bounding box center [529, 242] width 573 height 9
click at [280, 309] on input "Send" at bounding box center [264, 315] width 42 height 19
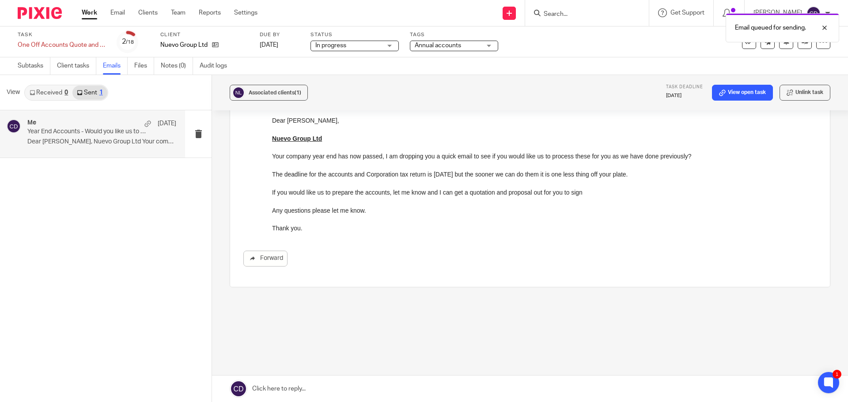
scroll to position [81, 0]
click at [147, 14] on link "Clients" at bounding box center [147, 12] width 19 height 9
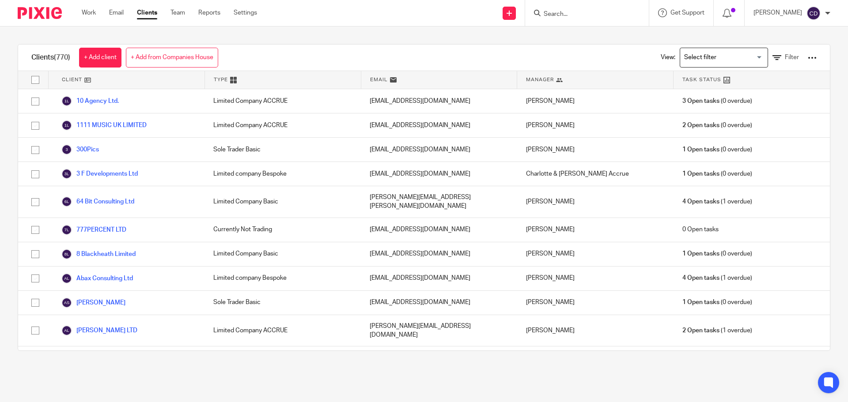
click at [681, 50] on input "Search for option" at bounding box center [722, 57] width 82 height 15
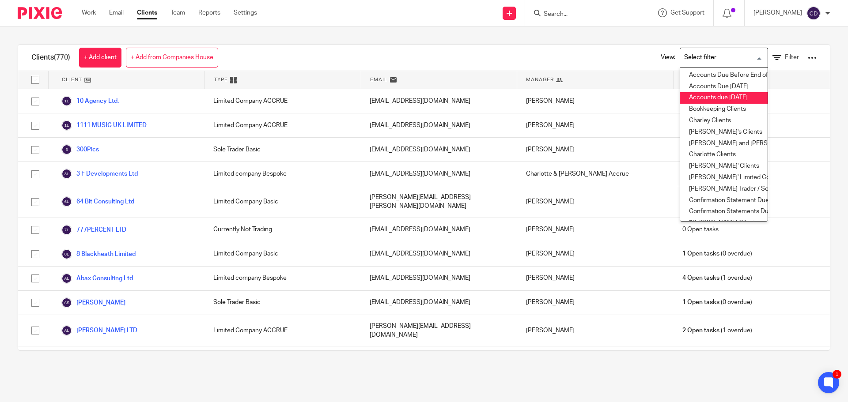
click at [729, 98] on li "Accounts due [DATE]" at bounding box center [723, 97] width 87 height 11
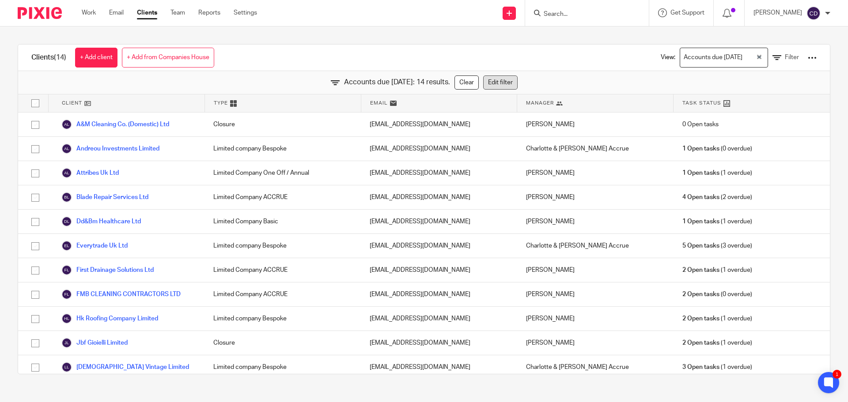
click at [506, 80] on link "Edit filter" at bounding box center [500, 82] width 34 height 14
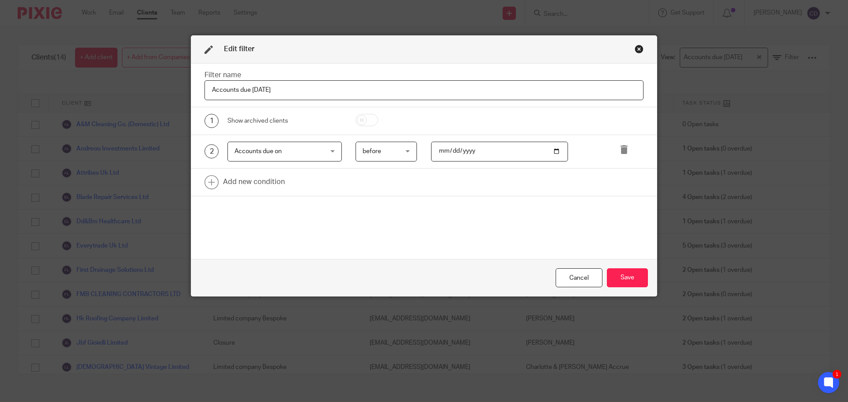
click at [635, 50] on div "Close this dialog window" at bounding box center [638, 49] width 9 height 9
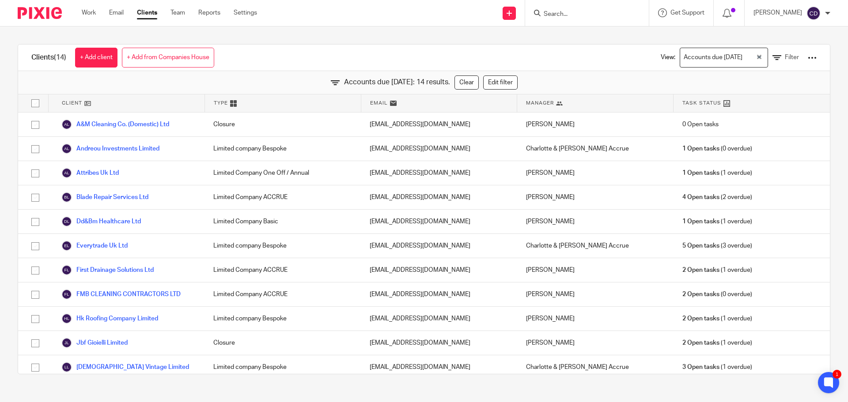
click at [690, 62] on div "Accounts due [DATE]" at bounding box center [717, 56] width 75 height 17
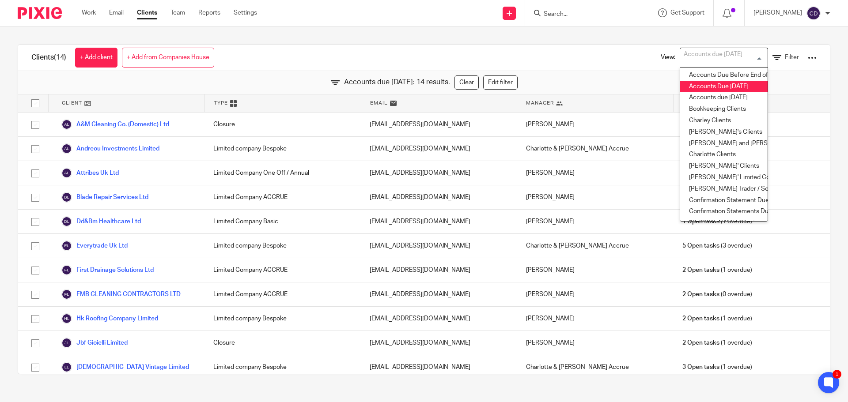
click at [721, 82] on li "Accounts Due [DATE]" at bounding box center [723, 86] width 87 height 11
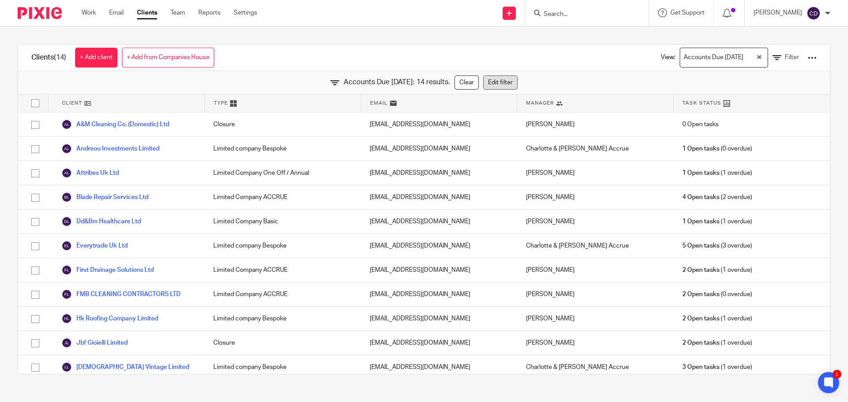
click at [497, 81] on link "Edit filter" at bounding box center [500, 82] width 34 height 14
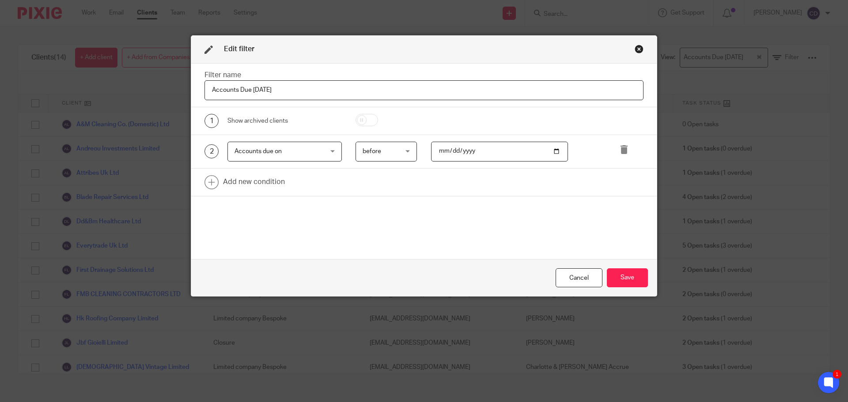
click at [458, 151] on input "[DATE]" at bounding box center [499, 152] width 137 height 20
click at [444, 154] on input "[DATE]" at bounding box center [499, 152] width 137 height 20
click at [441, 153] on input "[DATE]" at bounding box center [499, 152] width 137 height 20
type input "[DATE]"
click at [623, 271] on button "Save" at bounding box center [627, 277] width 41 height 19
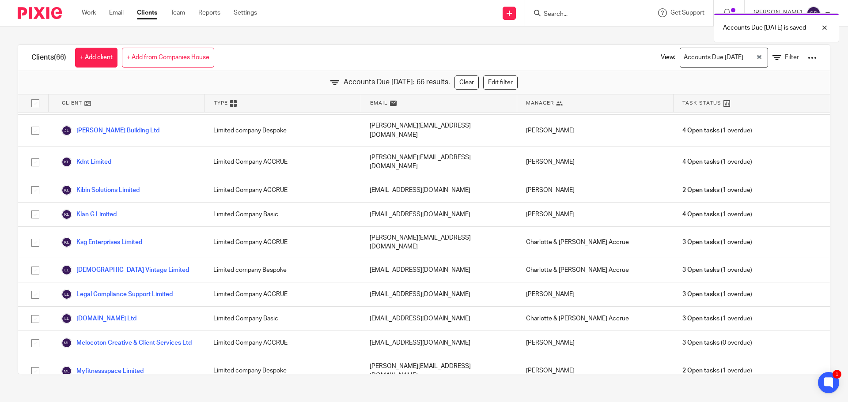
scroll to position [1395, 0]
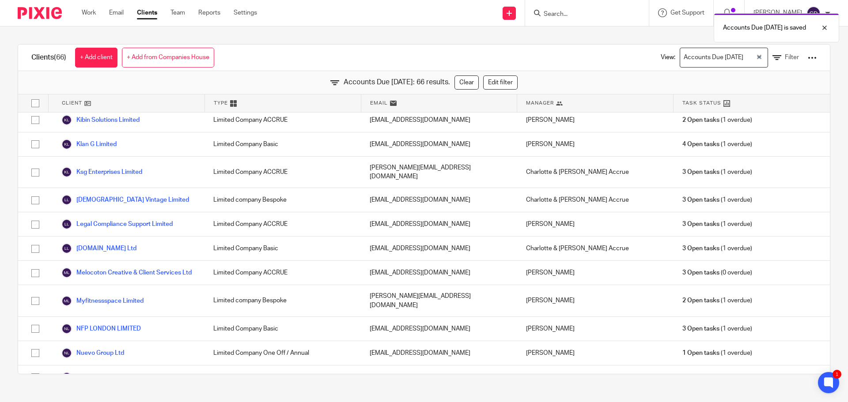
click at [543, 108] on div "Manager" at bounding box center [595, 103] width 156 height 18
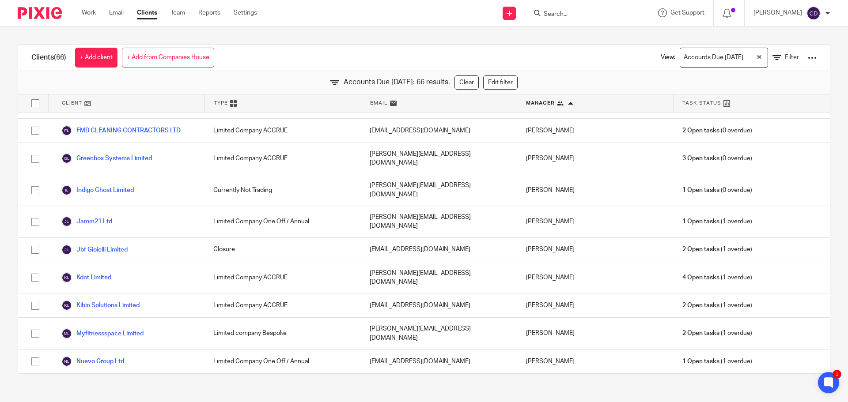
scroll to position [442, 0]
